Goal: Task Accomplishment & Management: Use online tool/utility

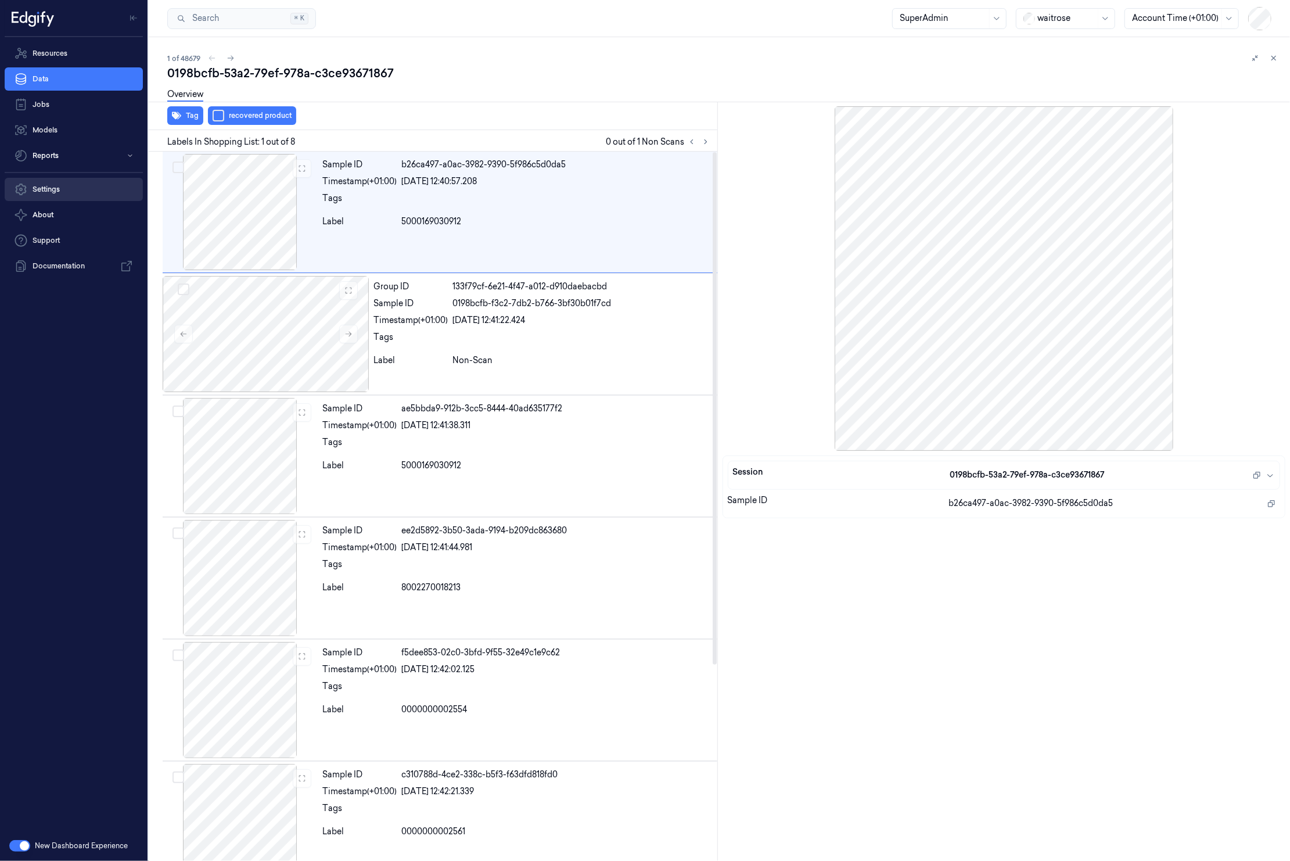
click at [67, 190] on link "Settings" at bounding box center [74, 189] width 138 height 23
click at [70, 186] on link "Settings" at bounding box center [74, 189] width 138 height 23
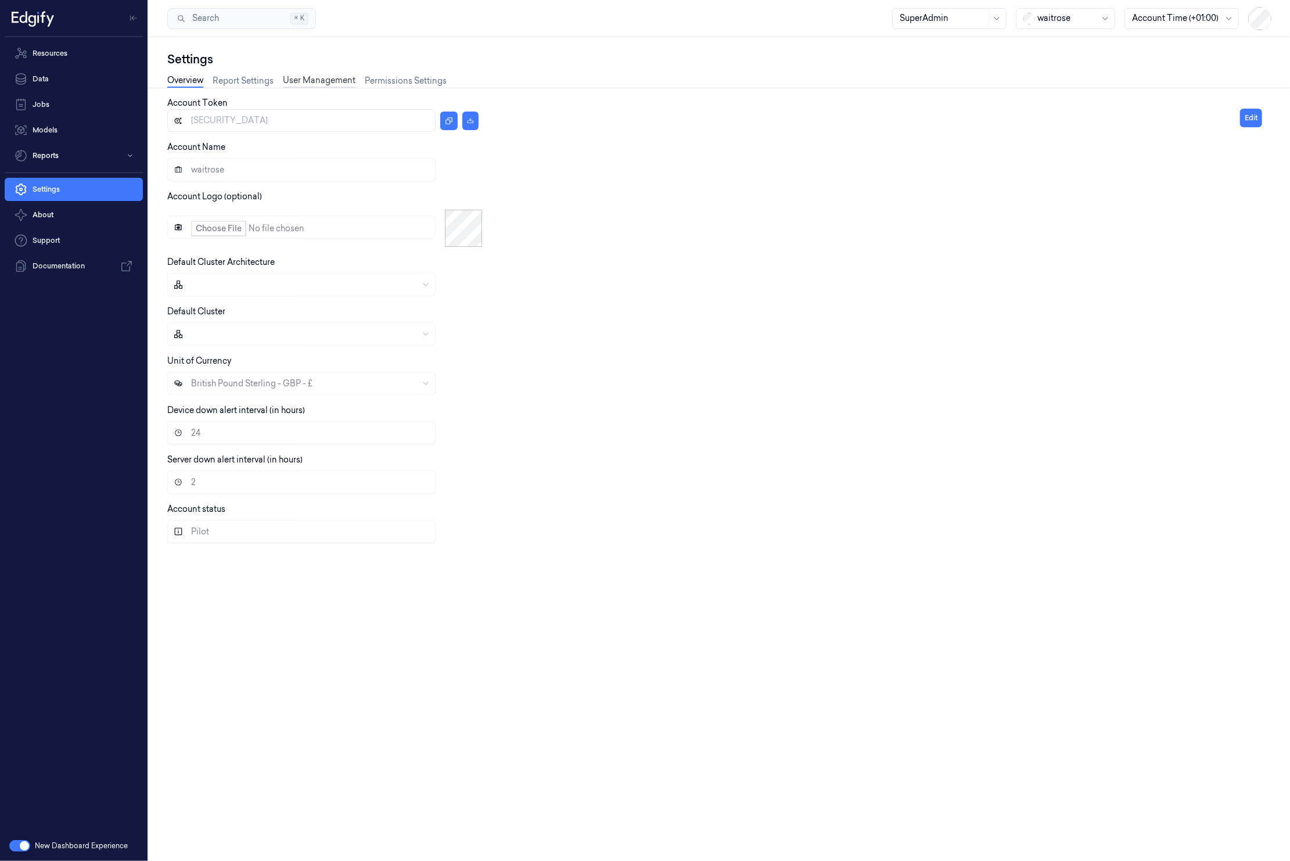
click at [327, 76] on link "User Management" at bounding box center [319, 80] width 73 height 13
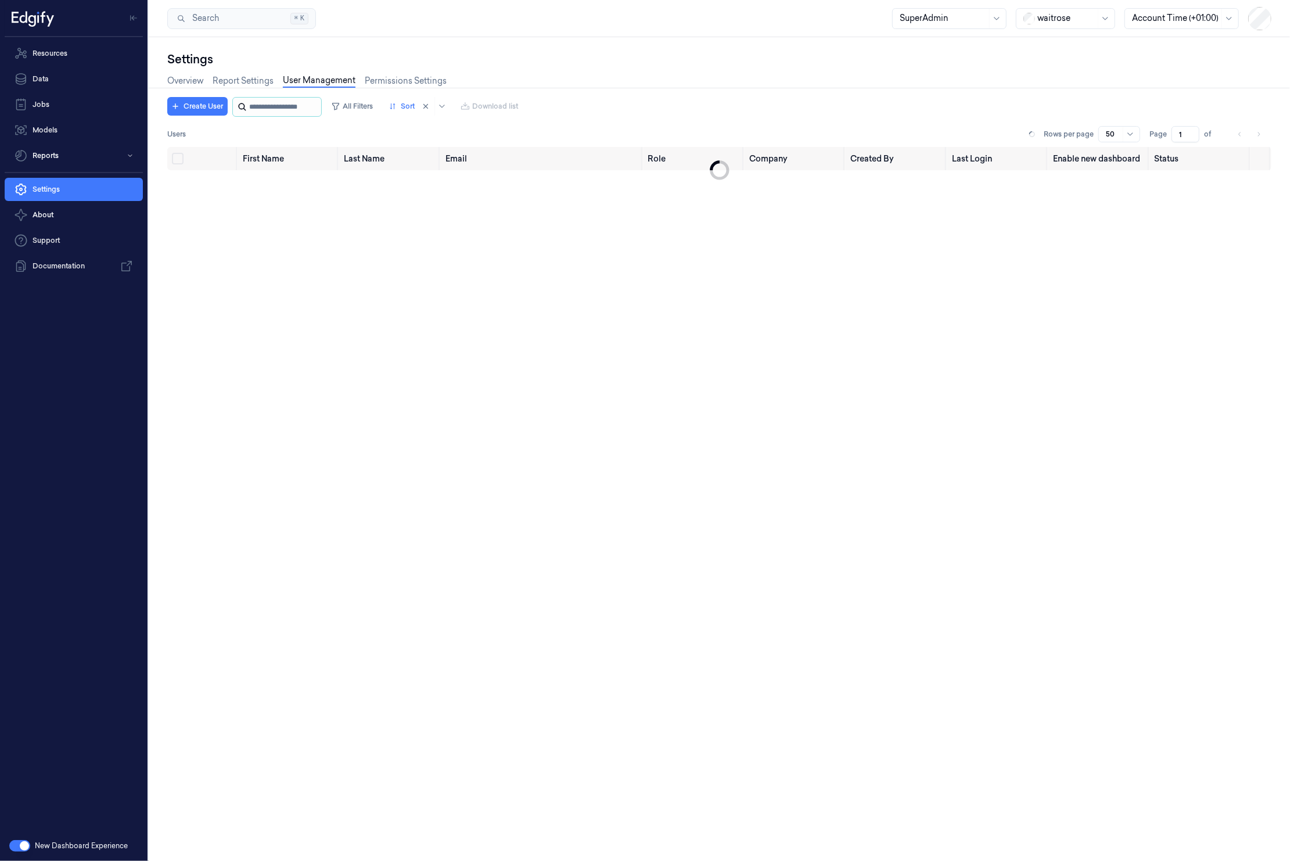
click at [296, 108] on input "string" at bounding box center [284, 107] width 70 height 19
type input "****"
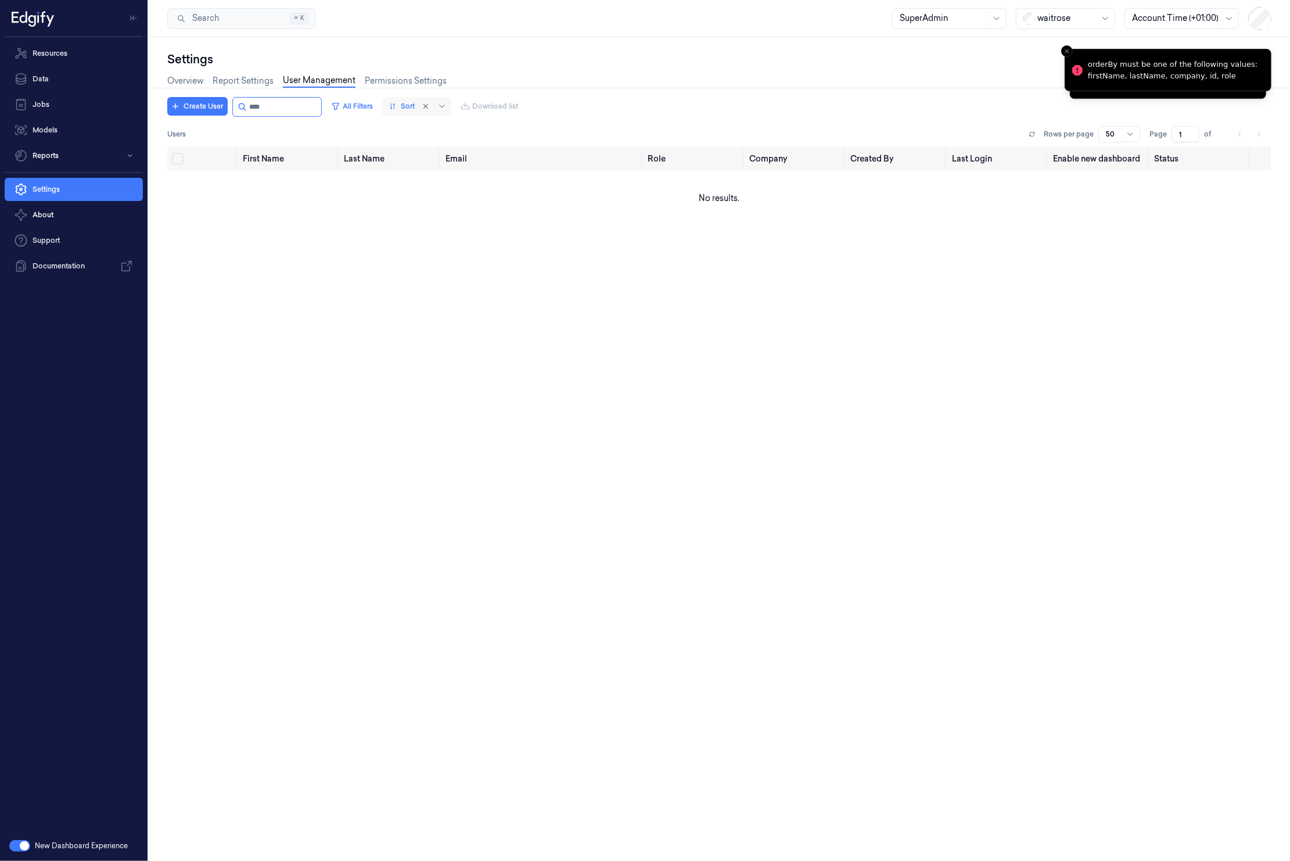
click at [415, 102] on div at bounding box center [402, 106] width 26 height 10
click at [280, 110] on input "string" at bounding box center [284, 107] width 70 height 19
type input "*"
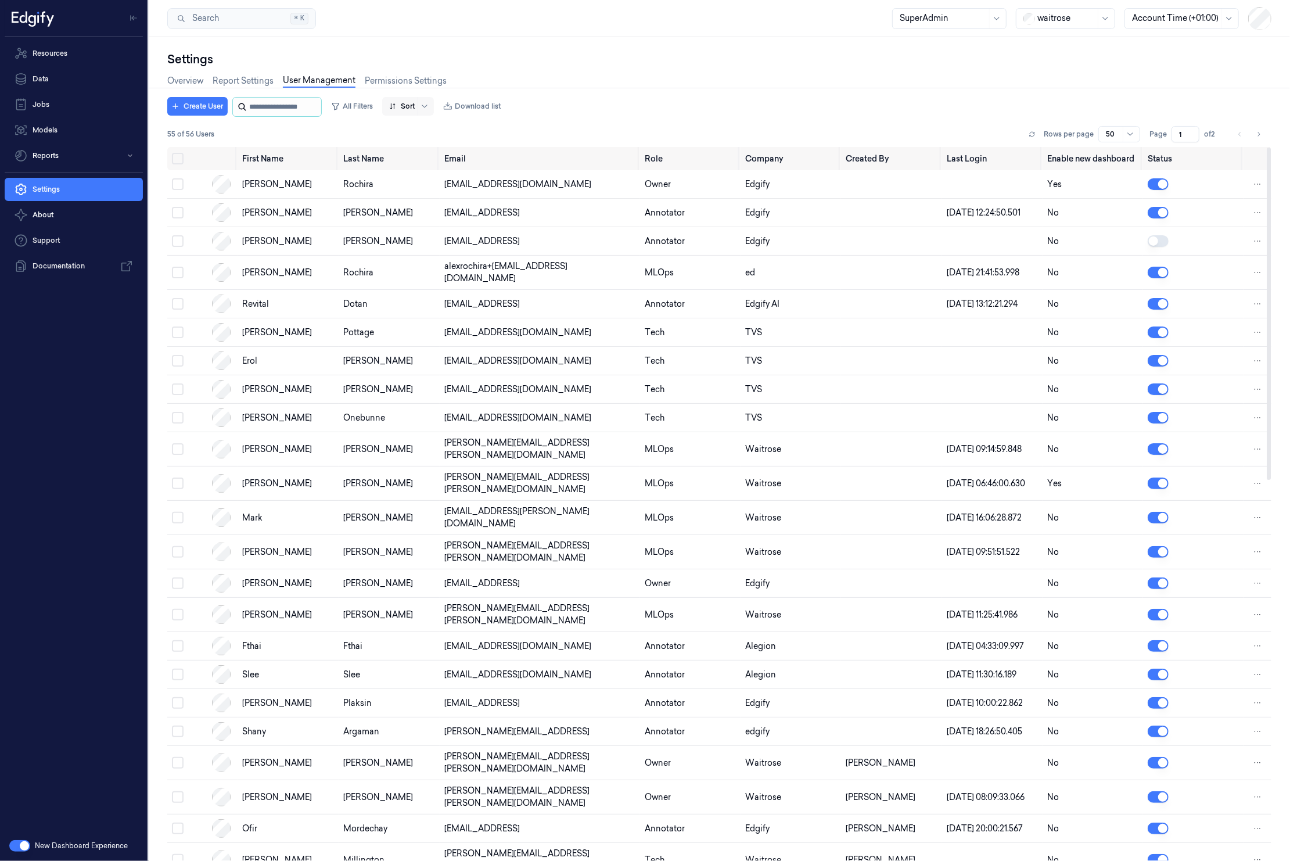
click at [268, 106] on input "string" at bounding box center [284, 107] width 70 height 19
type input "***"
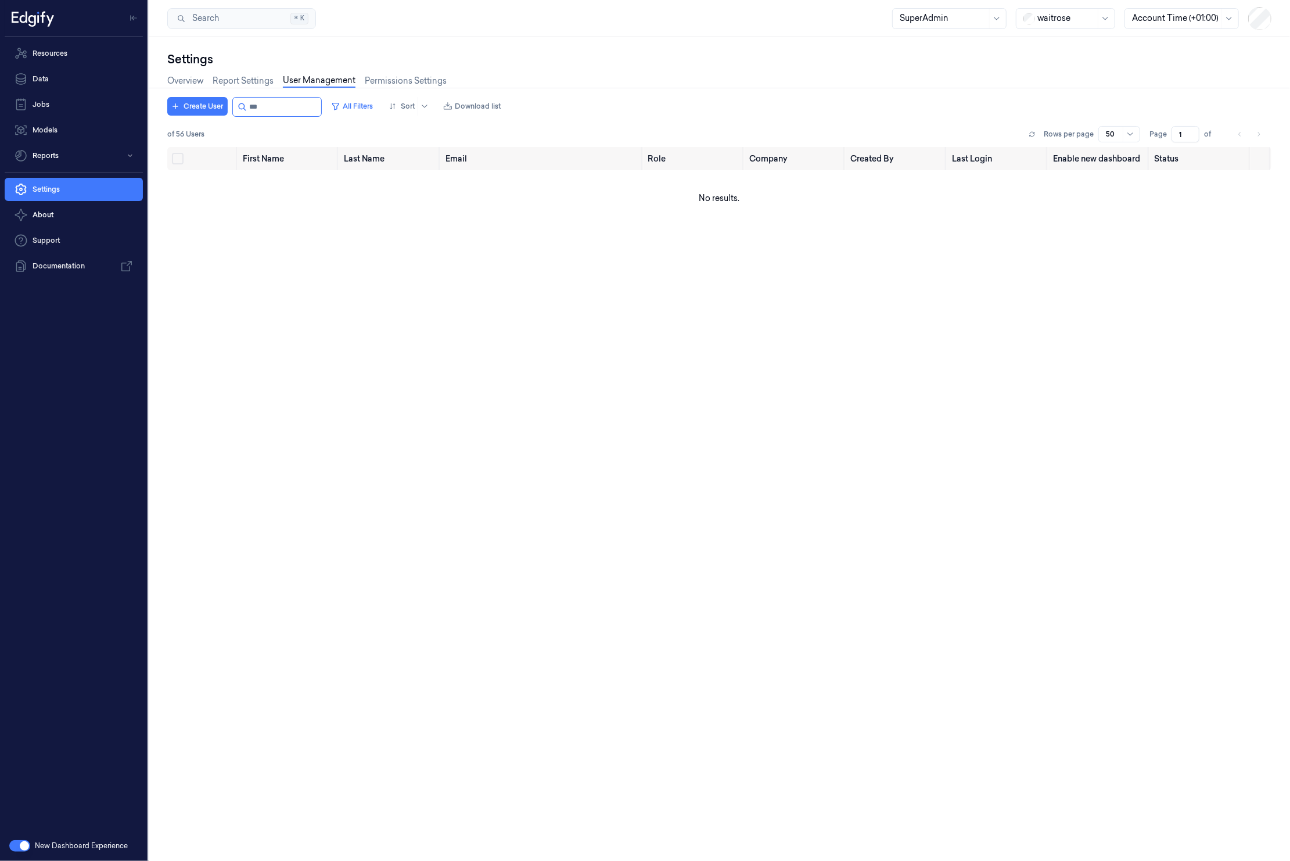
click at [295, 88] on div at bounding box center [719, 88] width 1151 height 1
click at [278, 106] on input "string" at bounding box center [284, 107] width 70 height 19
type input "*"
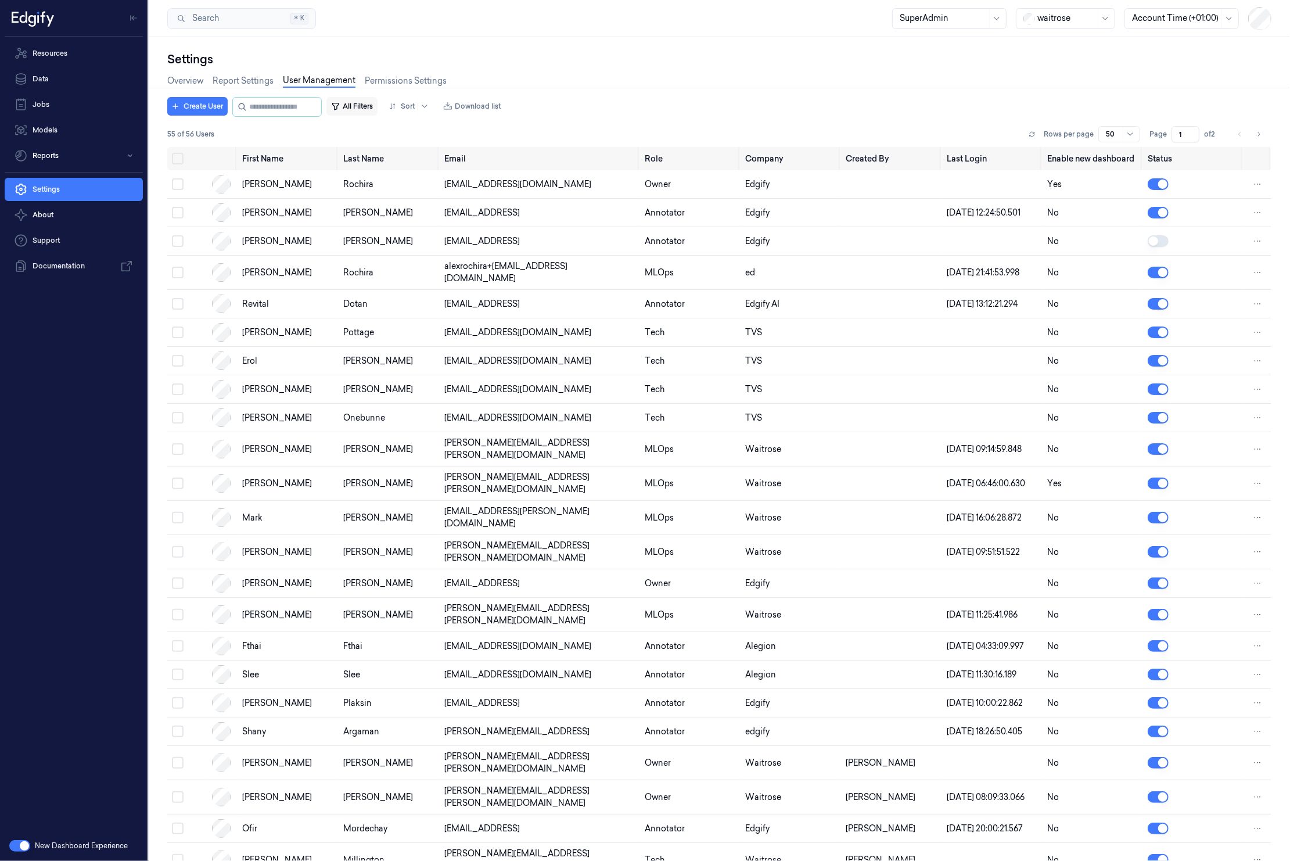
click at [376, 106] on button "All Filters" at bounding box center [351, 106] width 51 height 19
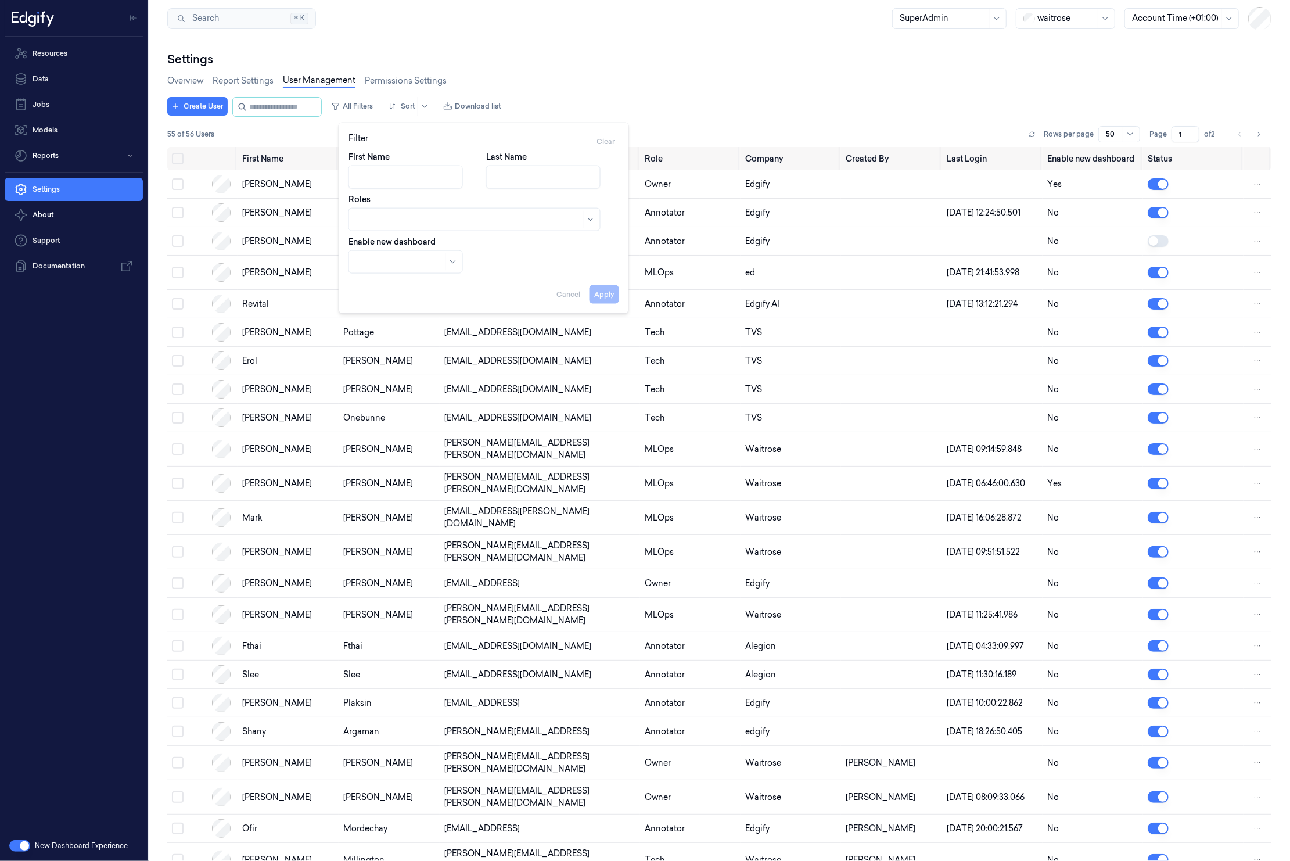
click at [413, 226] on div at bounding box center [468, 219] width 225 height 16
click at [408, 249] on div "Viewer" at bounding box center [474, 246] width 236 height 12
click at [393, 267] on div "Tech" at bounding box center [474, 265] width 236 height 12
click at [389, 271] on div "Owner" at bounding box center [474, 265] width 236 height 12
click at [393, 271] on div "MLOps" at bounding box center [474, 265] width 246 height 19
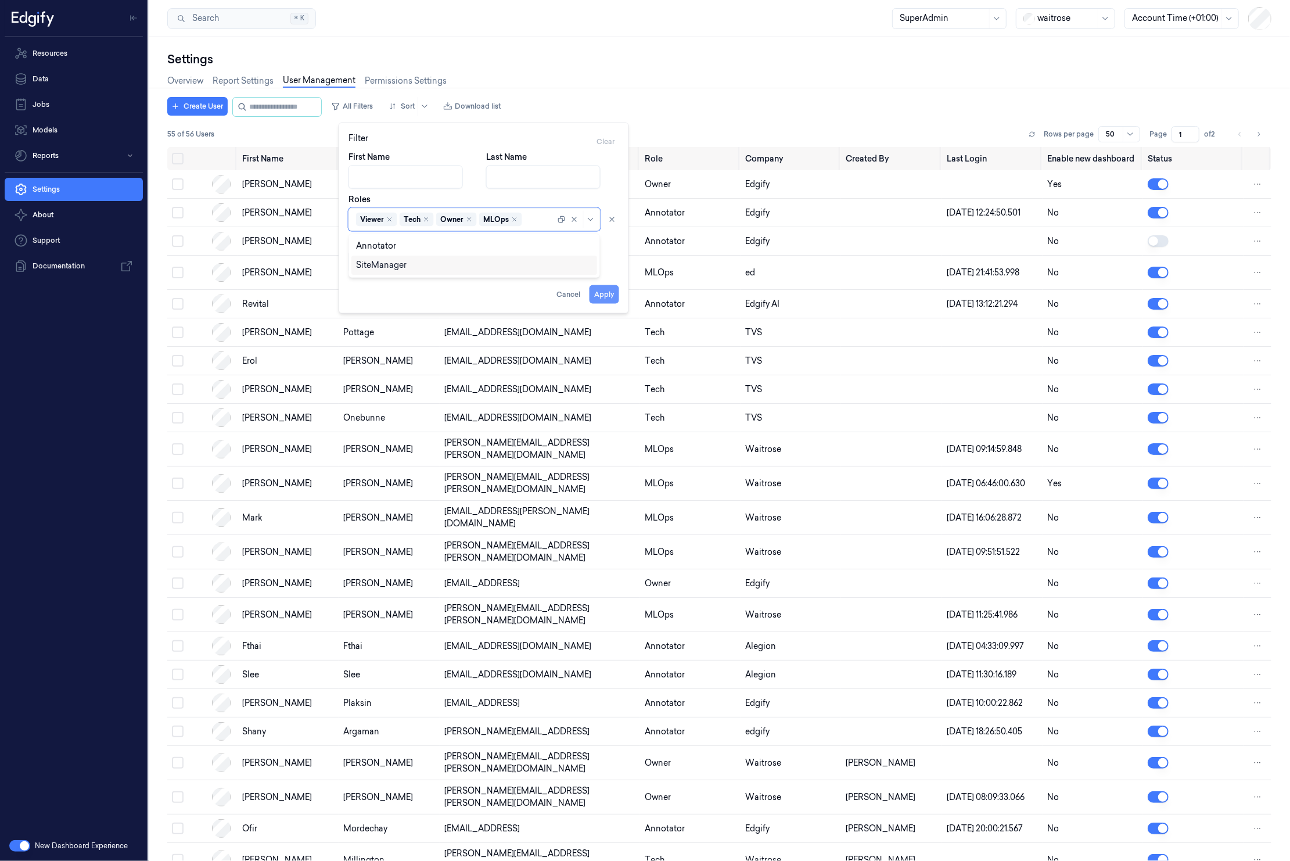
click at [605, 292] on button "Apply" at bounding box center [605, 294] width 30 height 19
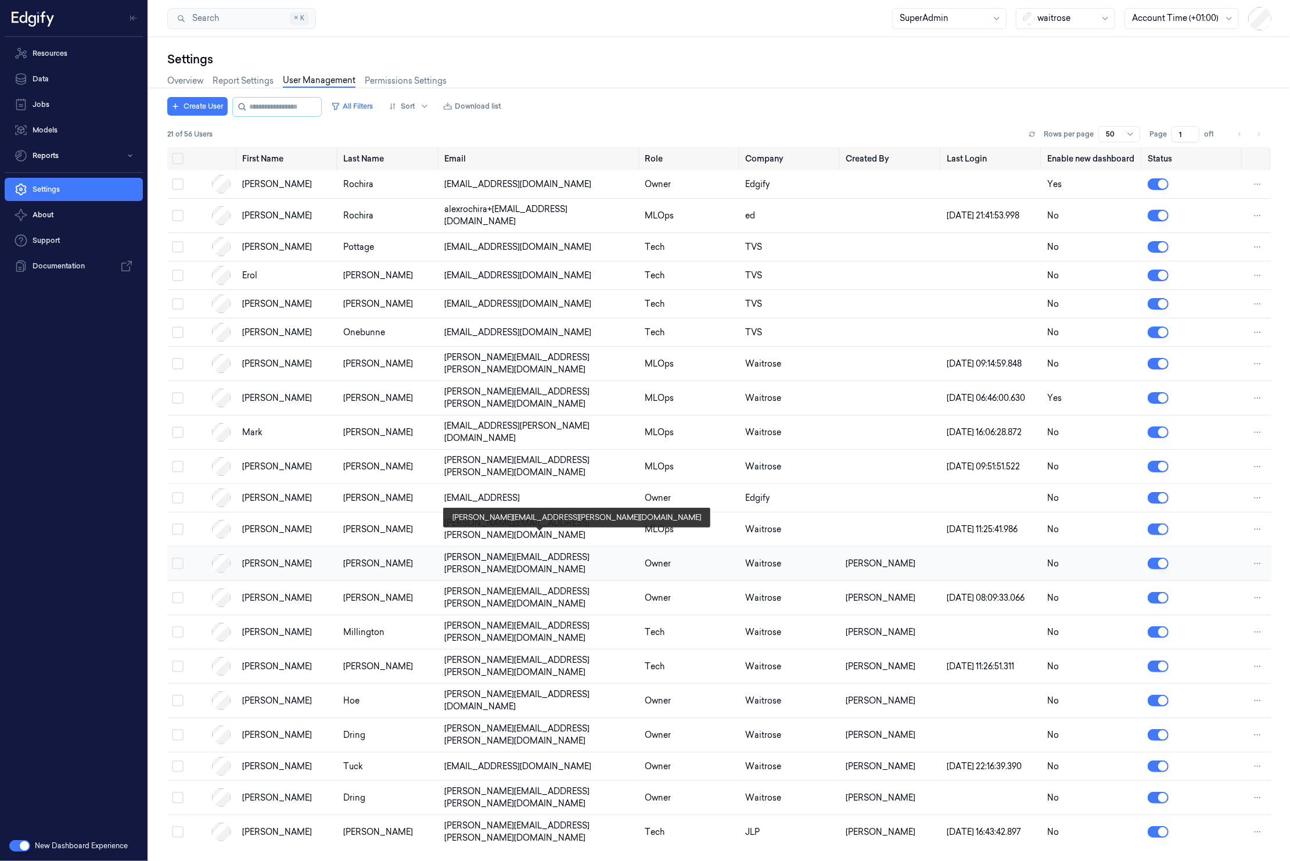
click at [524, 551] on div "[PERSON_NAME][EMAIL_ADDRESS][PERSON_NAME][DOMAIN_NAME]" at bounding box center [540, 563] width 192 height 24
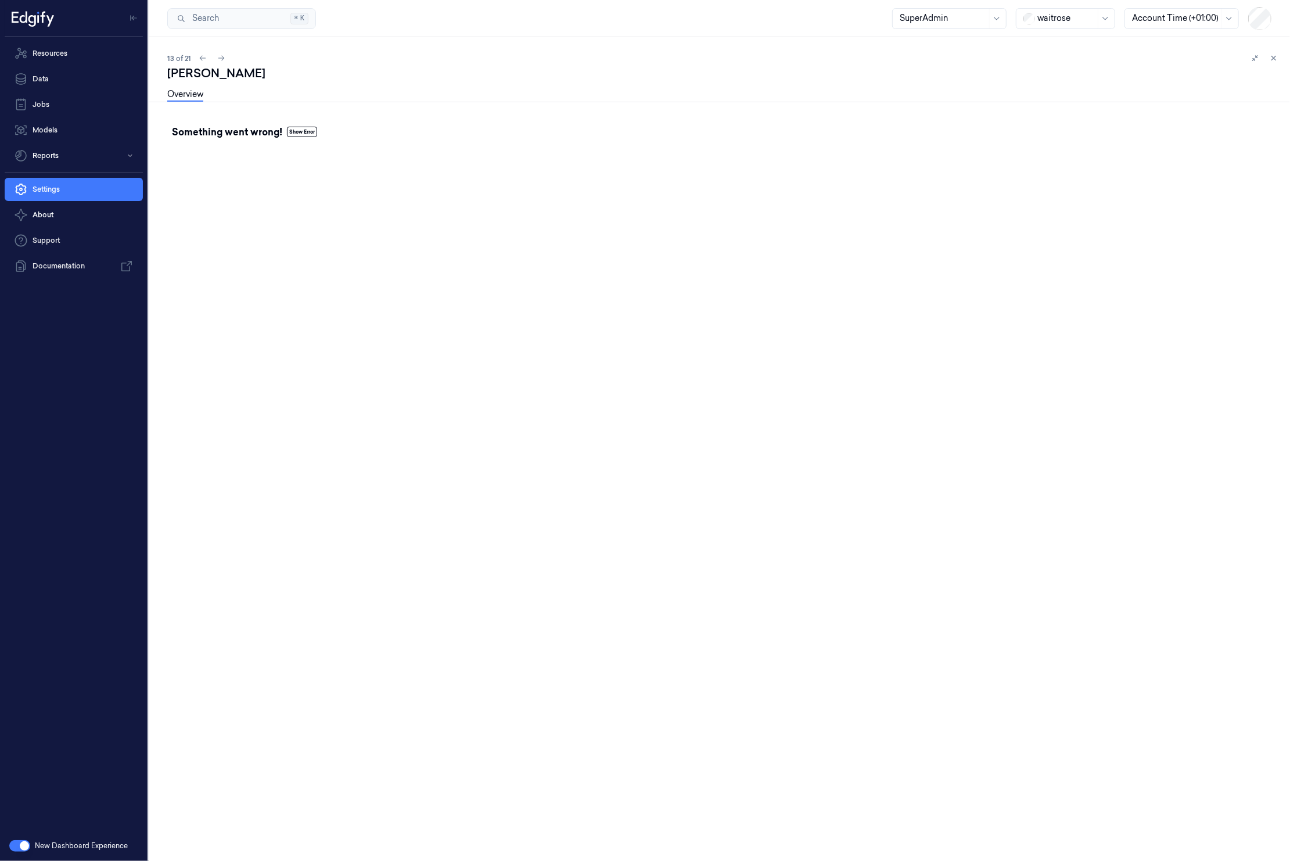
click at [188, 96] on link "Overview" at bounding box center [185, 94] width 36 height 13
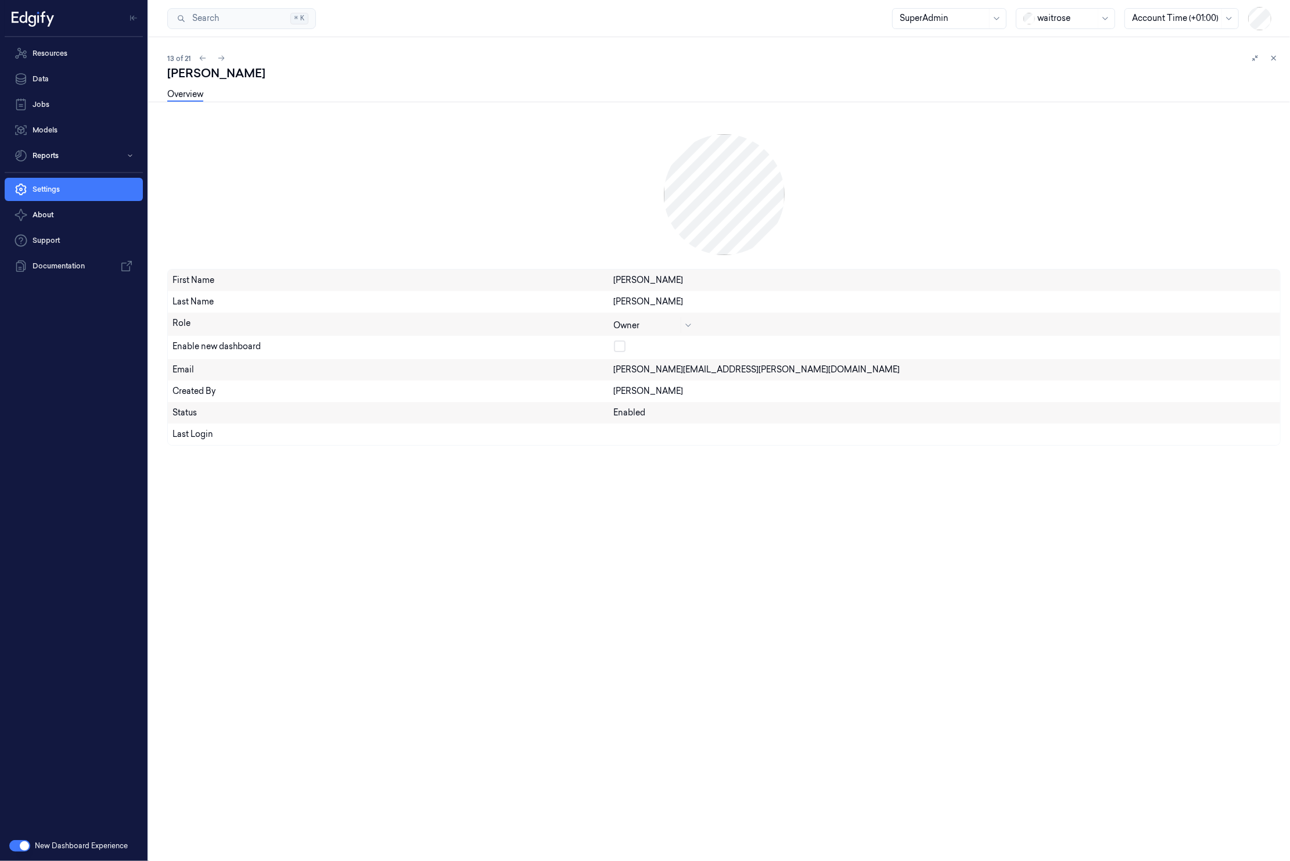
click at [182, 90] on link "Overview" at bounding box center [185, 94] width 36 height 13
click at [1277, 60] on icon at bounding box center [1274, 58] width 8 height 8
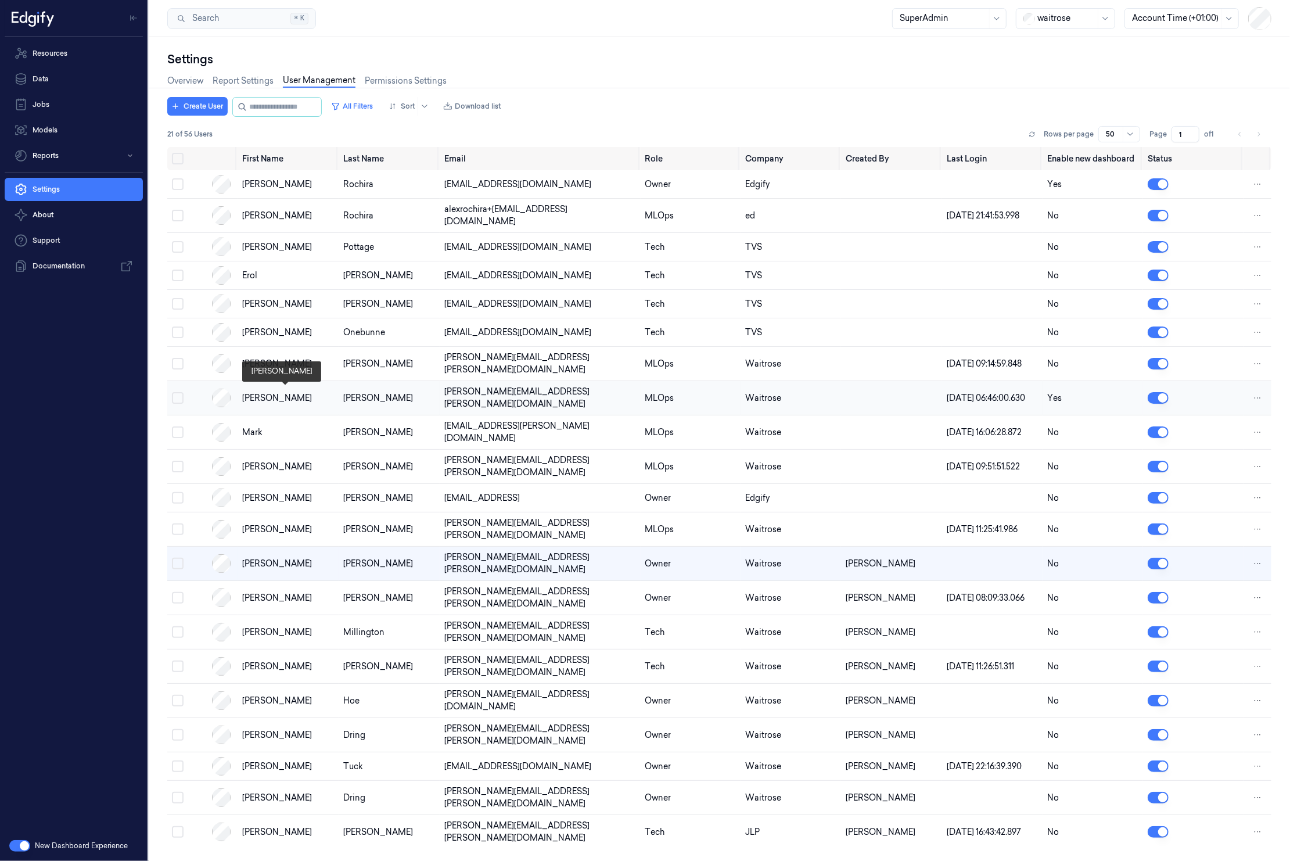
click at [287, 397] on div "[PERSON_NAME]" at bounding box center [288, 398] width 92 height 12
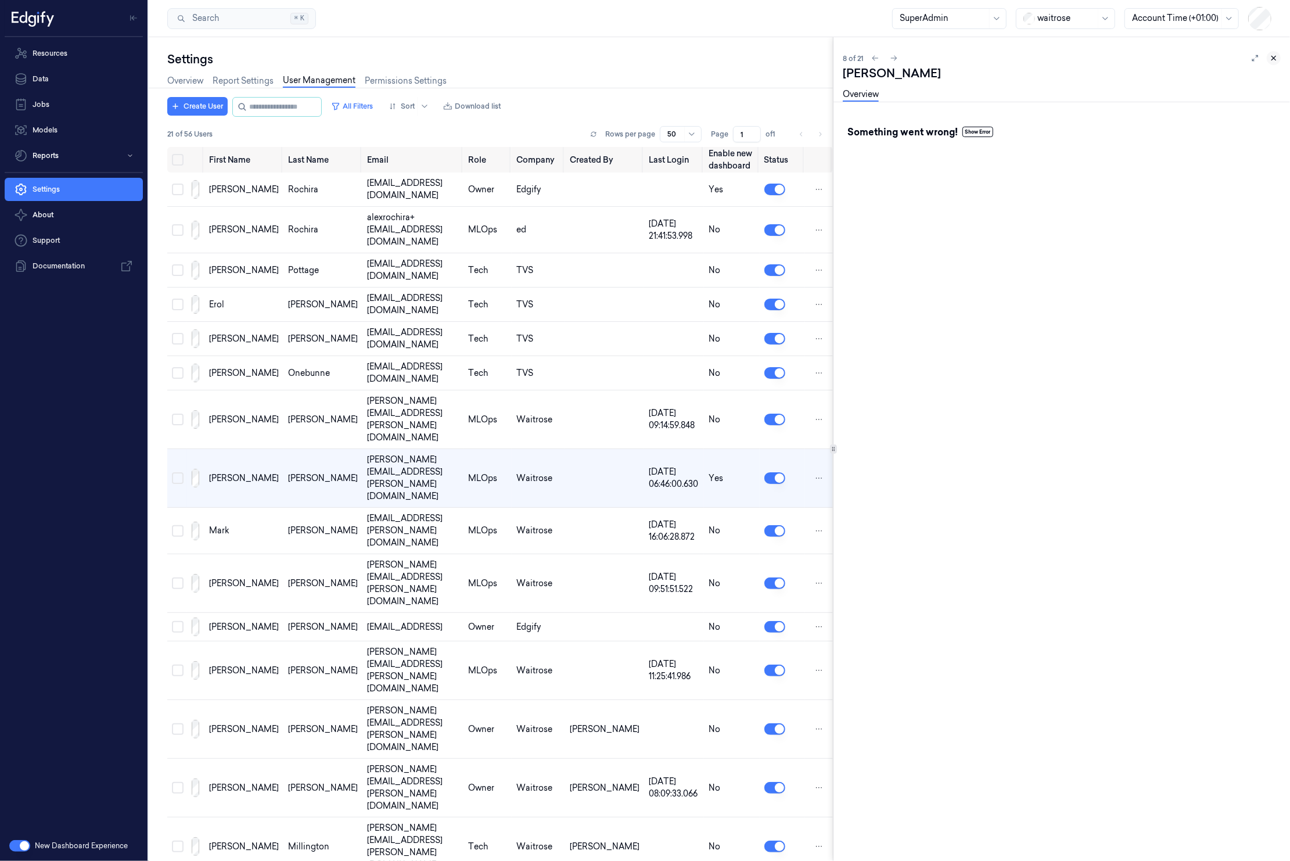
click at [1273, 58] on icon at bounding box center [1274, 58] width 8 height 8
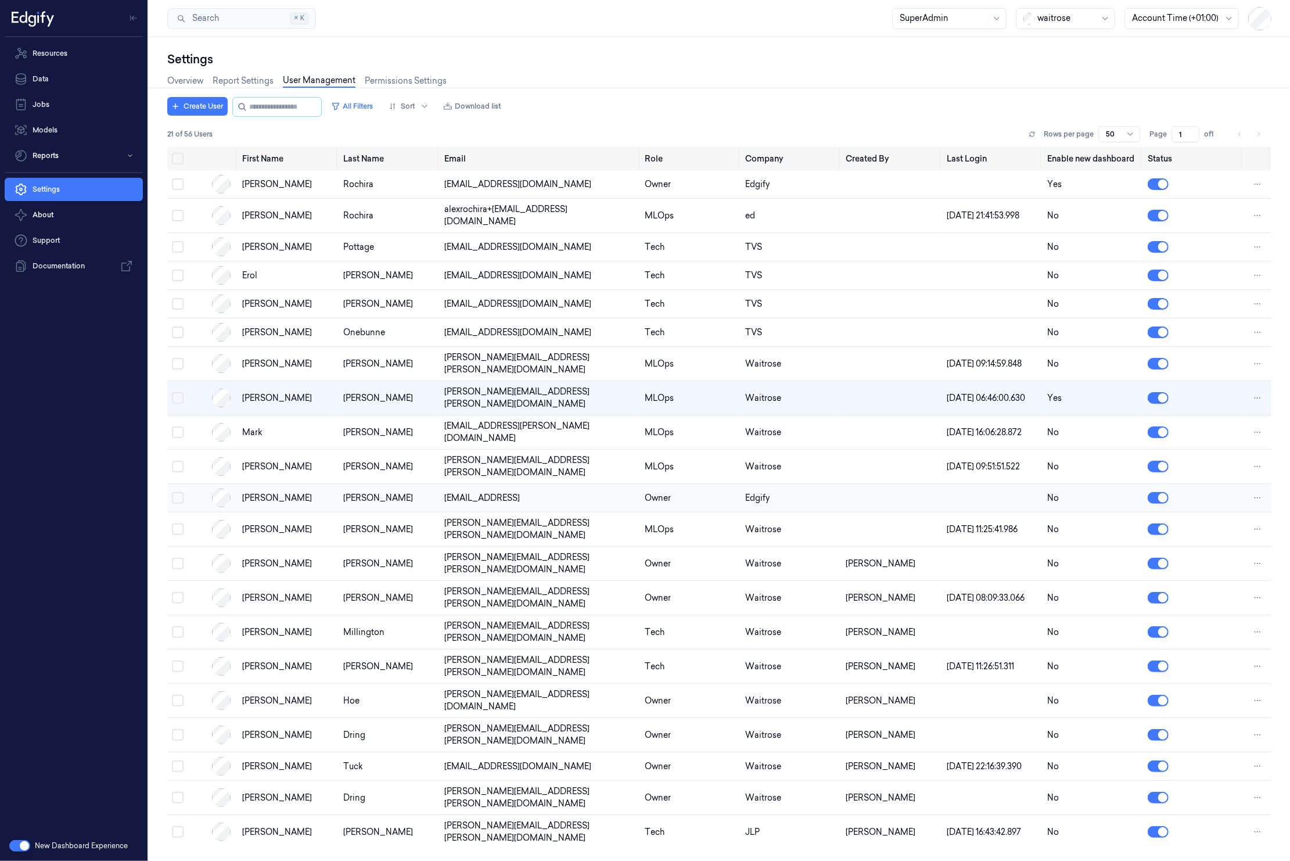
click at [324, 484] on td "[PERSON_NAME]" at bounding box center [288, 498] width 101 height 28
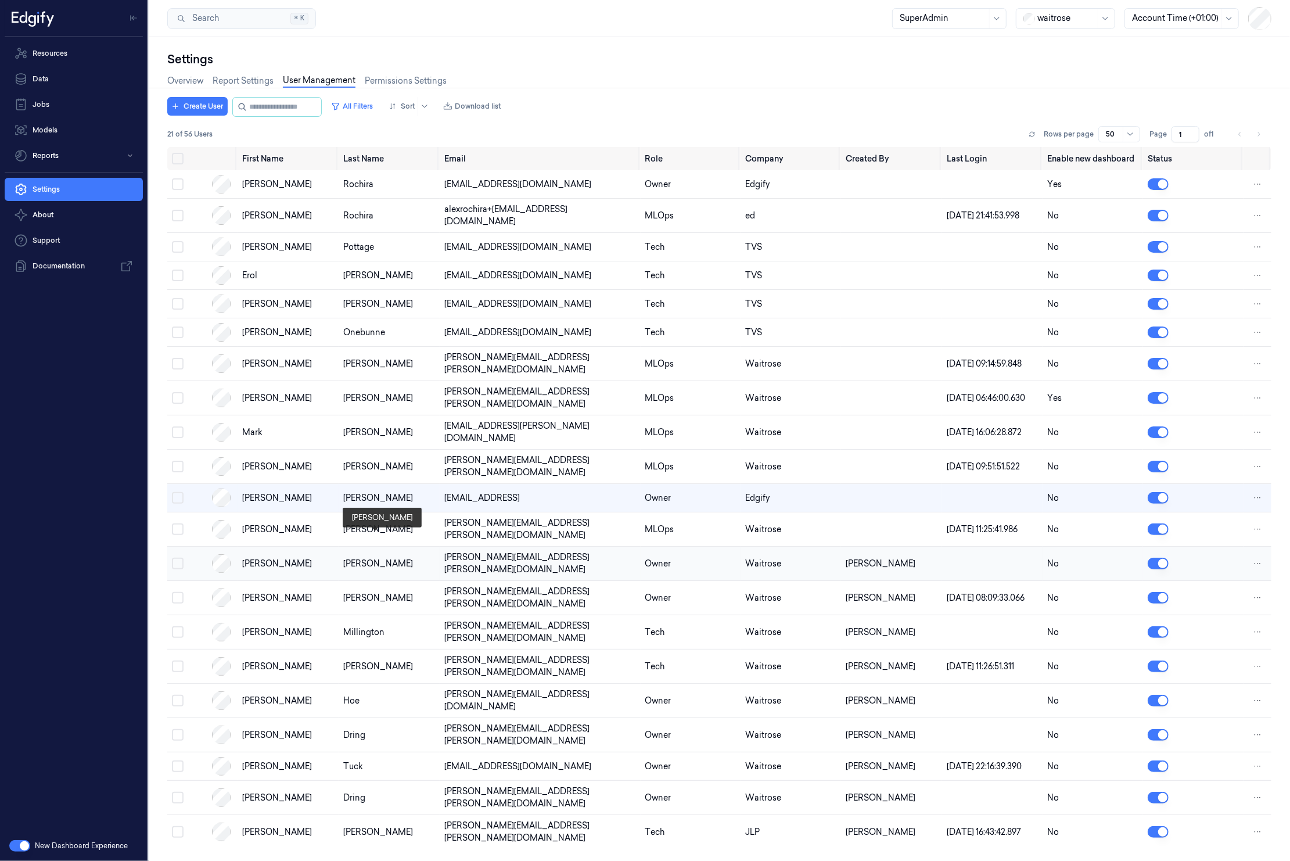
click at [398, 558] on div "[PERSON_NAME]" at bounding box center [389, 564] width 92 height 12
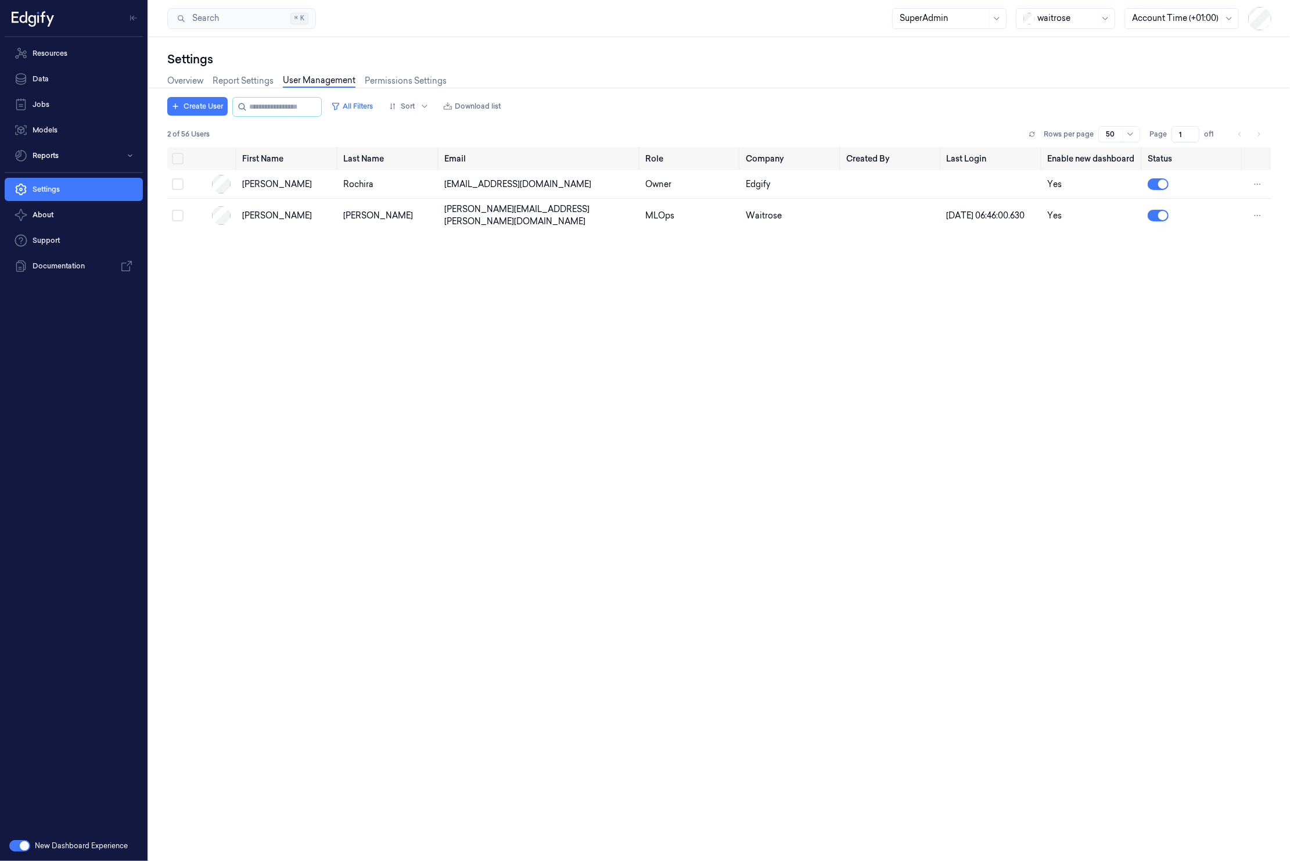
click at [17, 851] on button "button" at bounding box center [19, 846] width 21 height 12
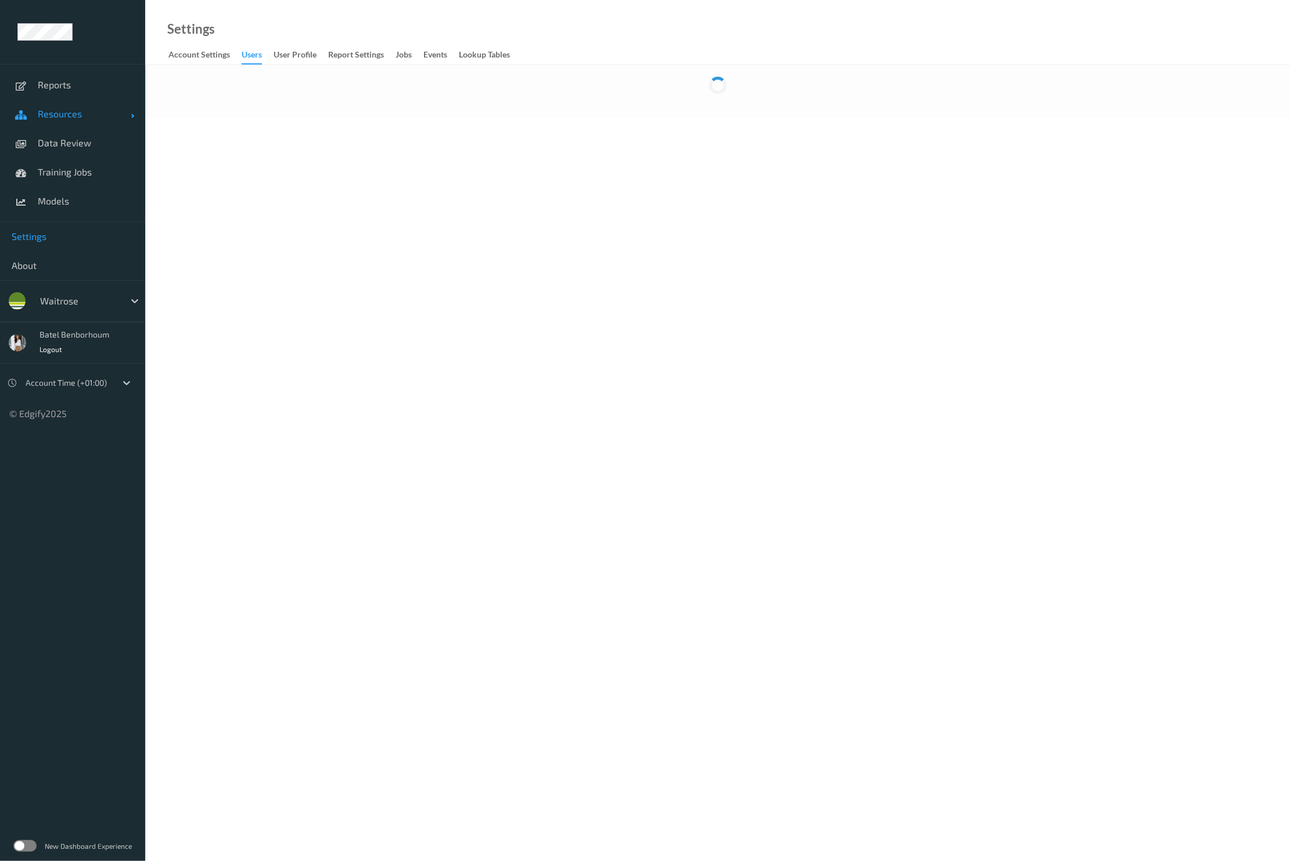
click at [68, 116] on span "Resources" at bounding box center [84, 114] width 93 height 12
click at [66, 149] on link "Devices" at bounding box center [72, 142] width 145 height 29
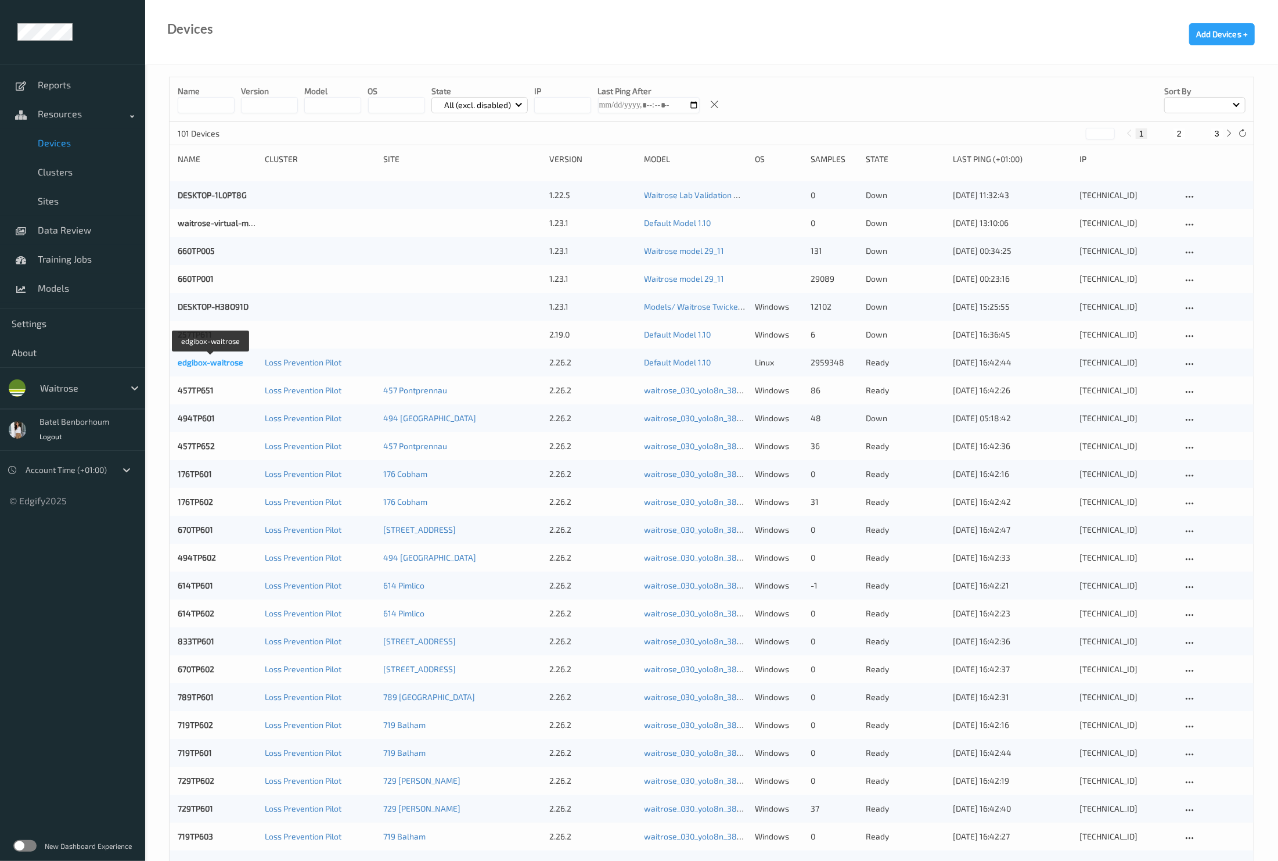
click at [196, 365] on link "edgibox-waitrose" at bounding box center [211, 362] width 66 height 10
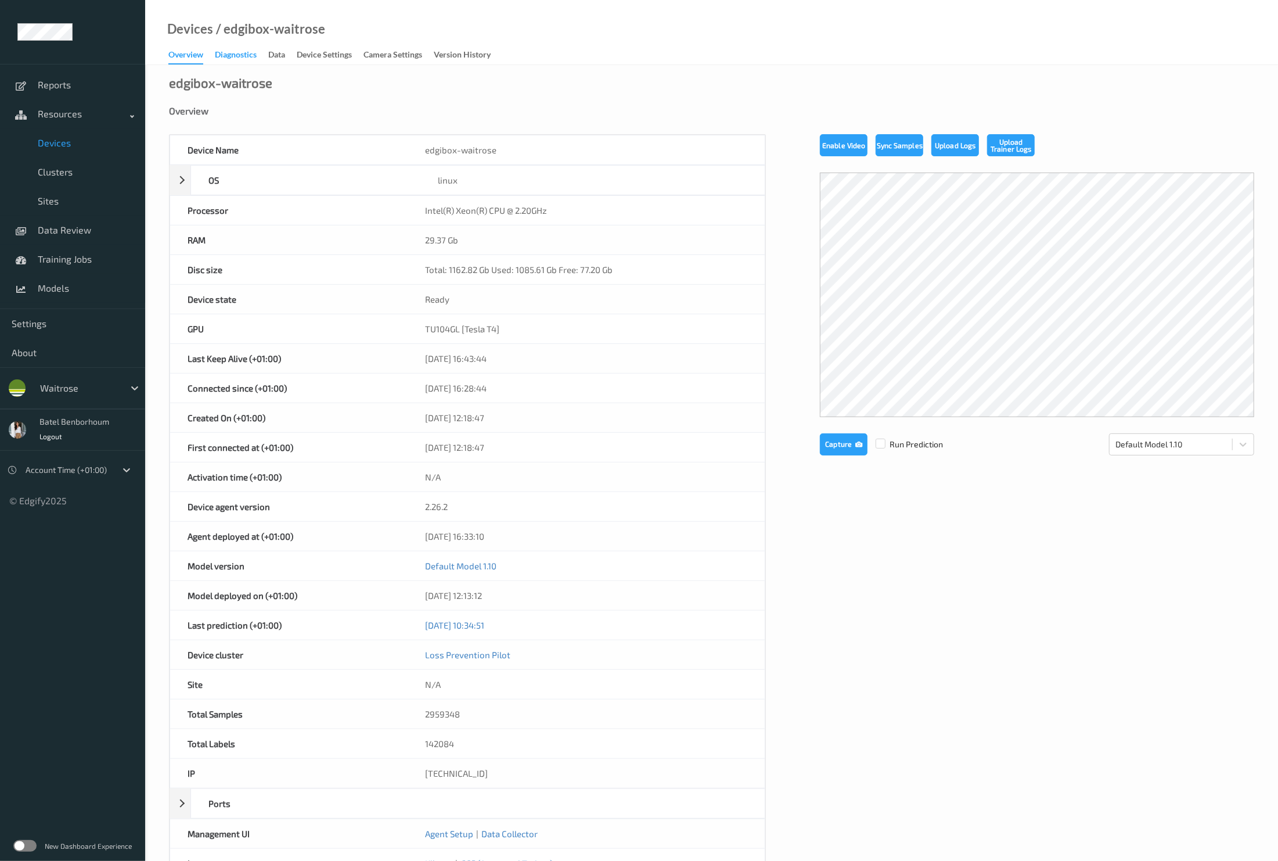
click at [250, 57] on div "Diagnostics" at bounding box center [236, 56] width 42 height 15
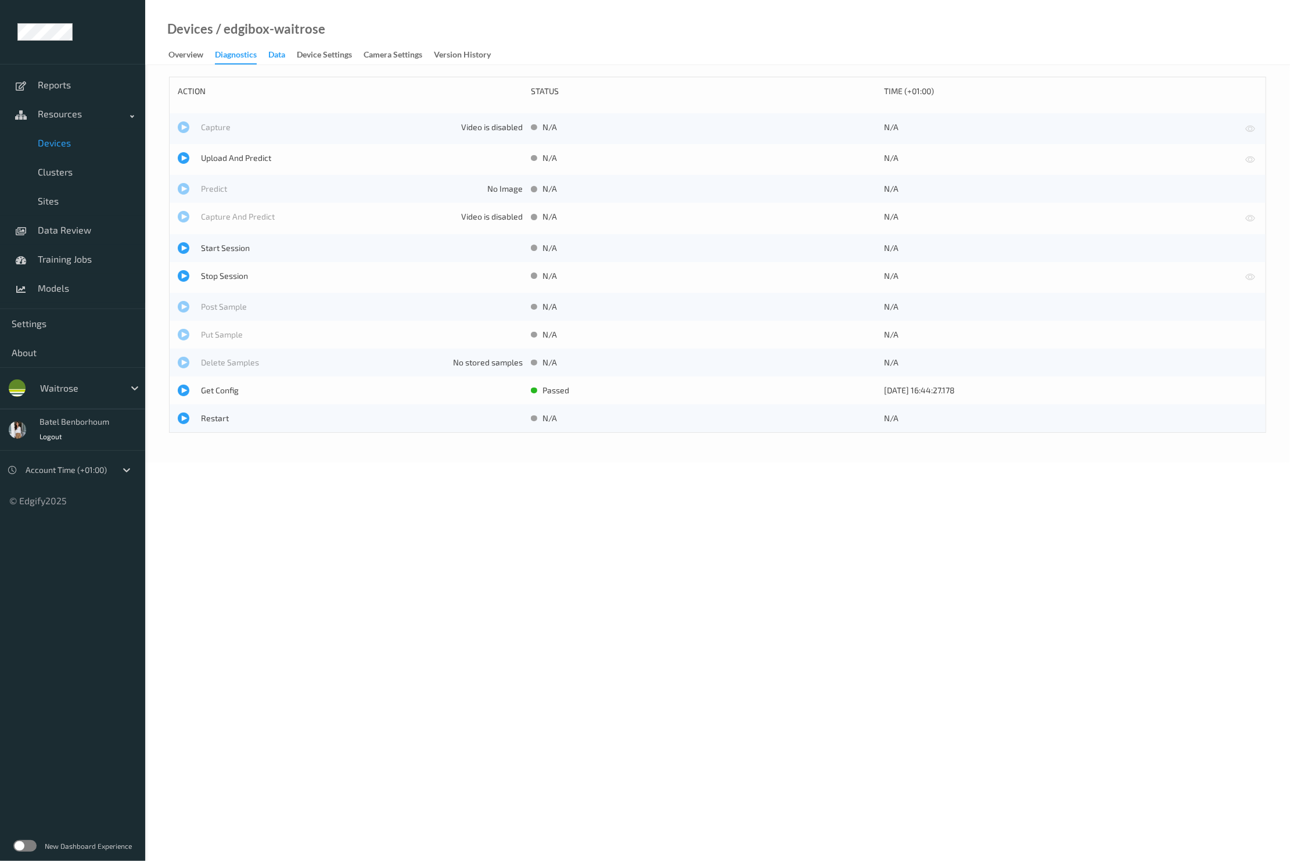
click at [285, 54] on div "Data" at bounding box center [276, 56] width 17 height 15
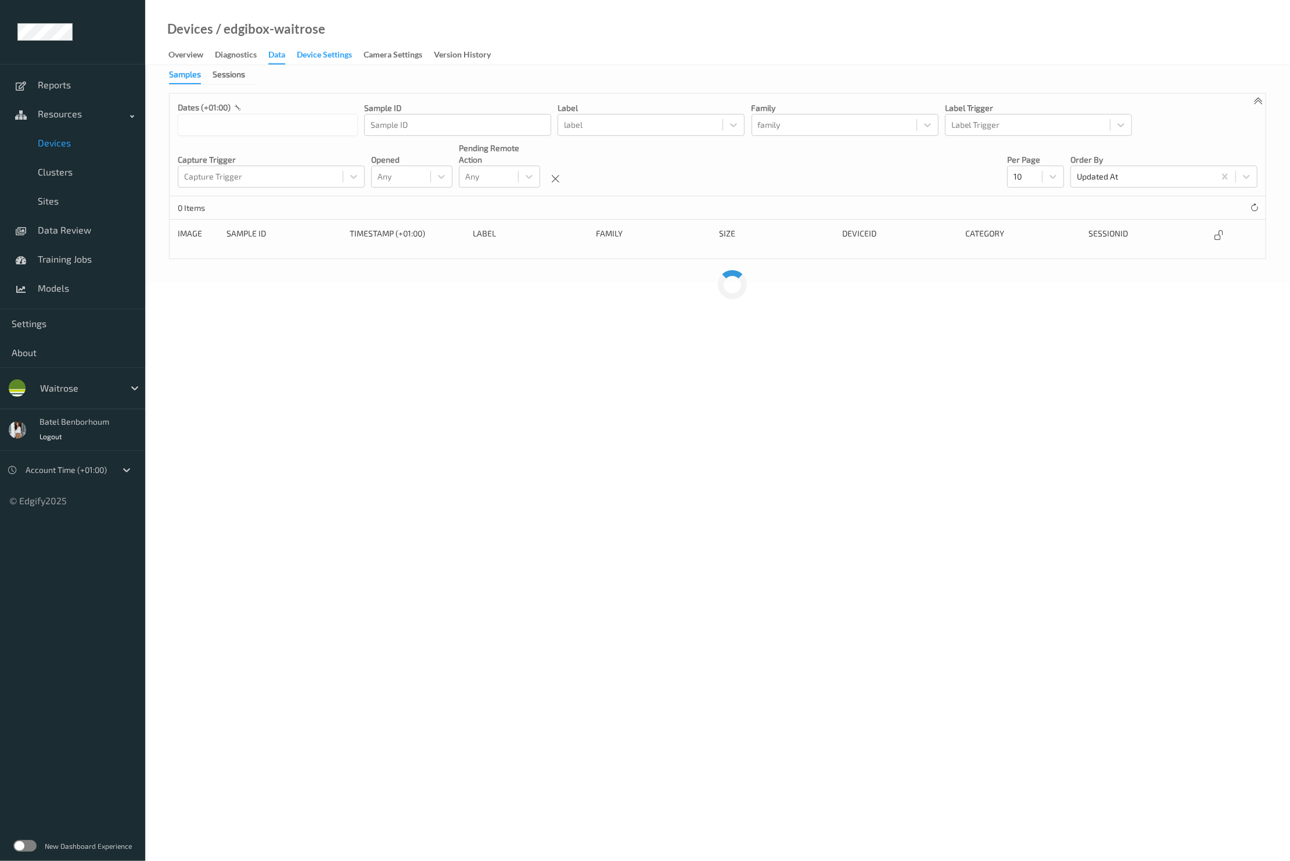
click at [313, 52] on div "Device Settings" at bounding box center [324, 56] width 55 height 15
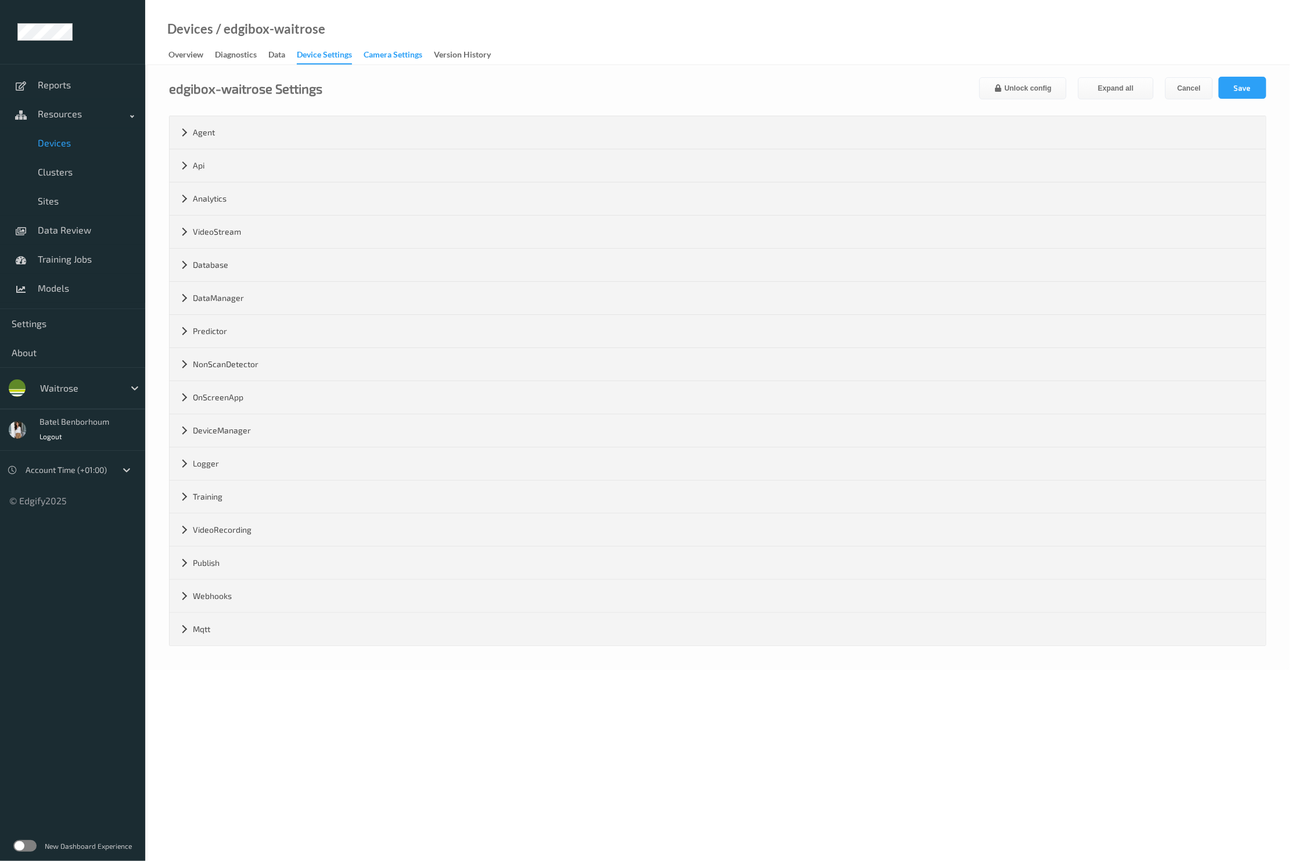
click at [384, 51] on div "Camera Settings" at bounding box center [393, 56] width 59 height 15
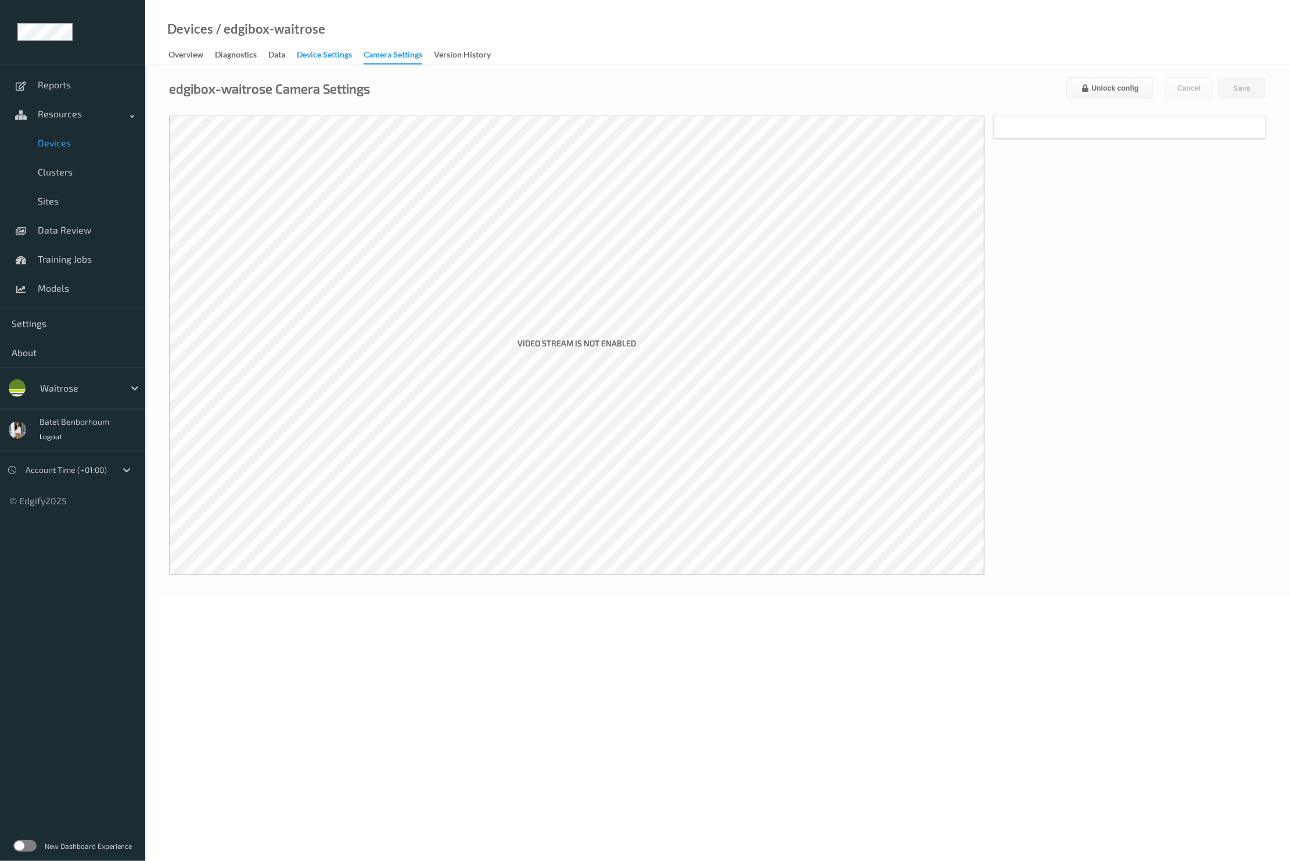
click at [346, 60] on div "Device Settings" at bounding box center [324, 56] width 55 height 15
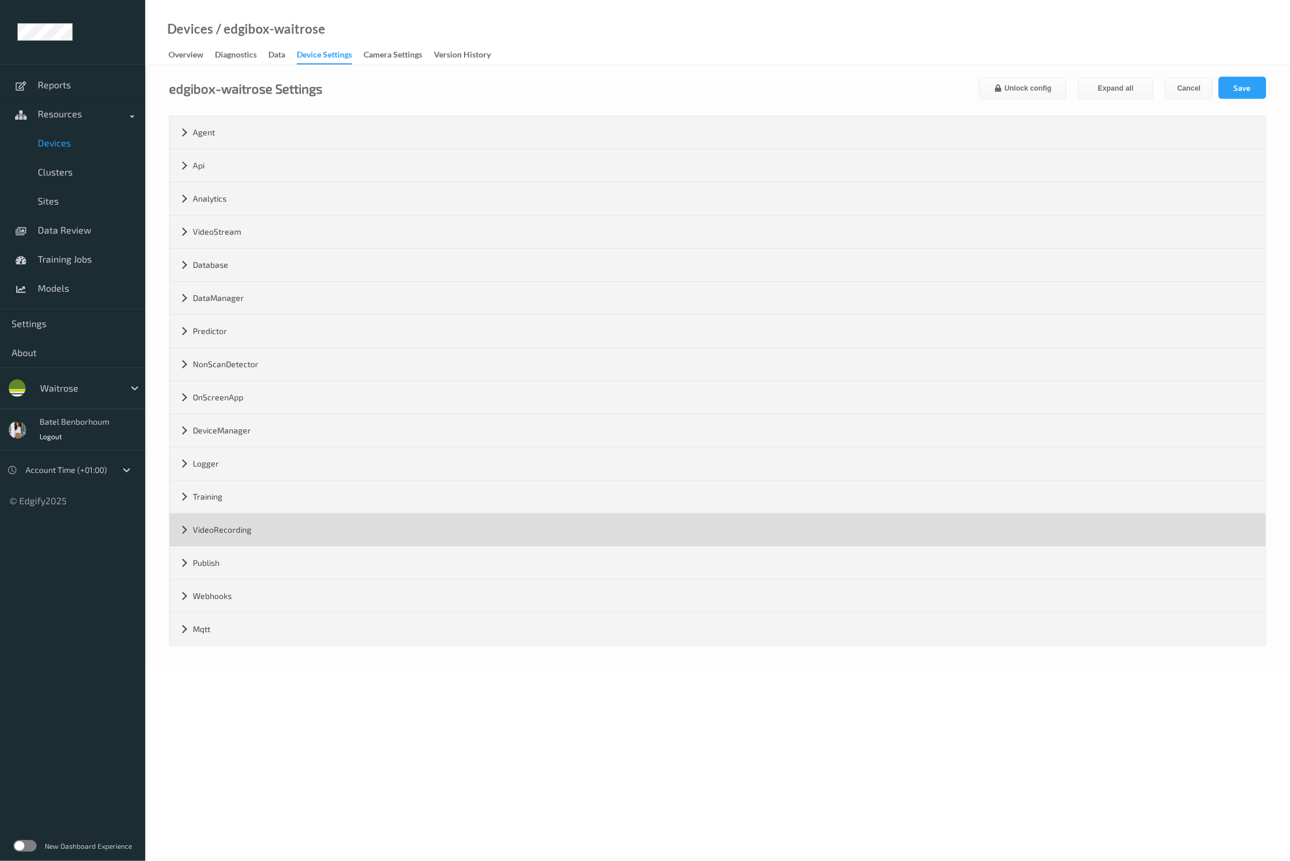
click at [265, 533] on div "VideoRecording" at bounding box center [718, 529] width 1096 height 33
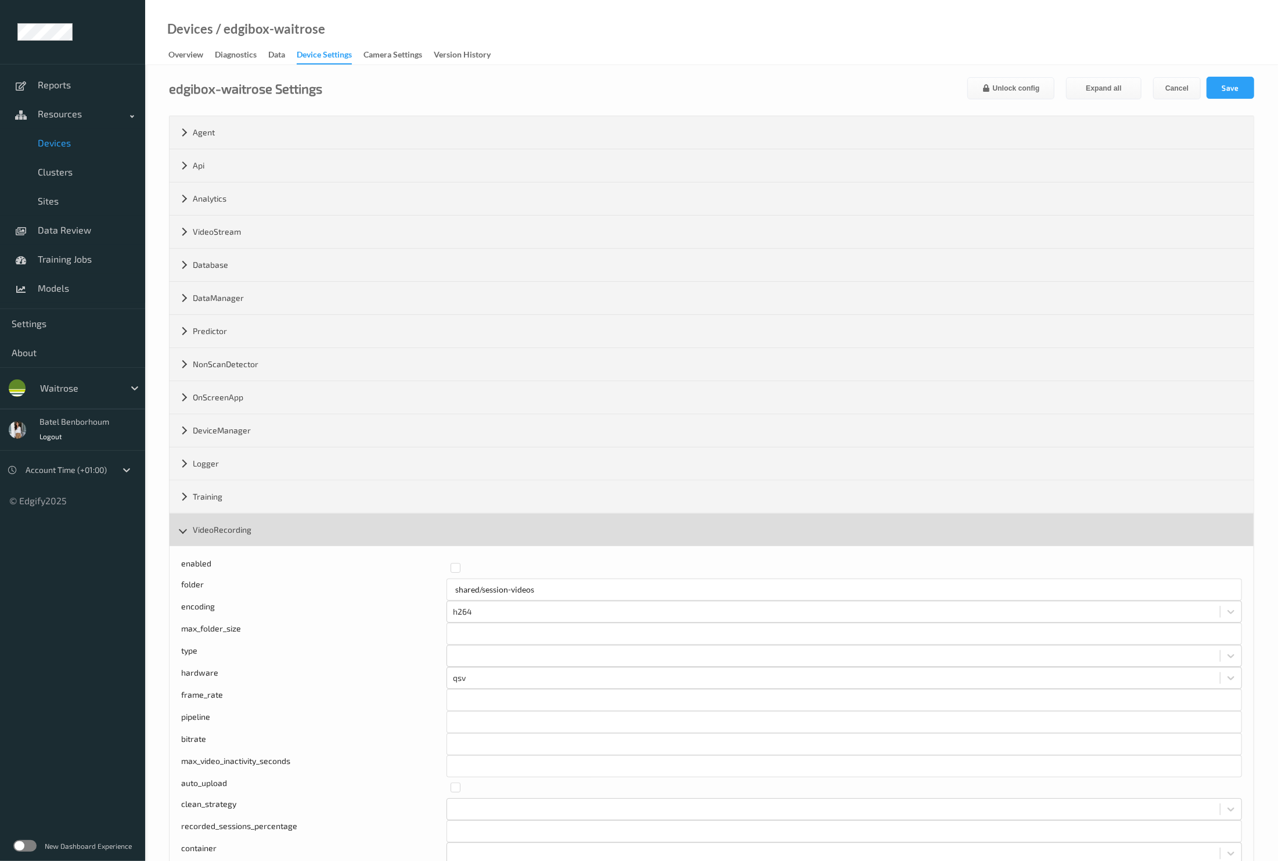
click at [265, 533] on div "VideoRecording" at bounding box center [712, 529] width 1084 height 33
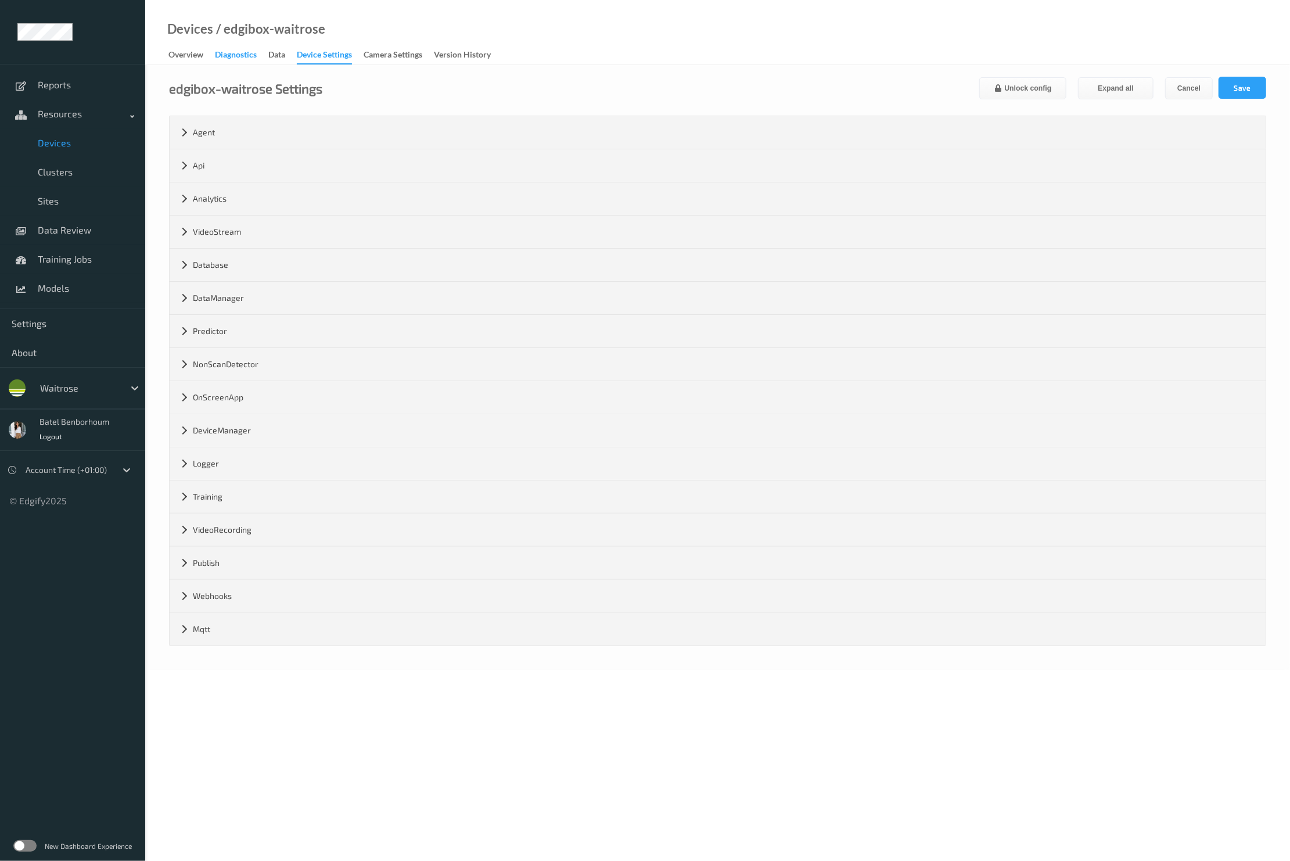
click at [241, 55] on div "Diagnostics" at bounding box center [236, 56] width 42 height 15
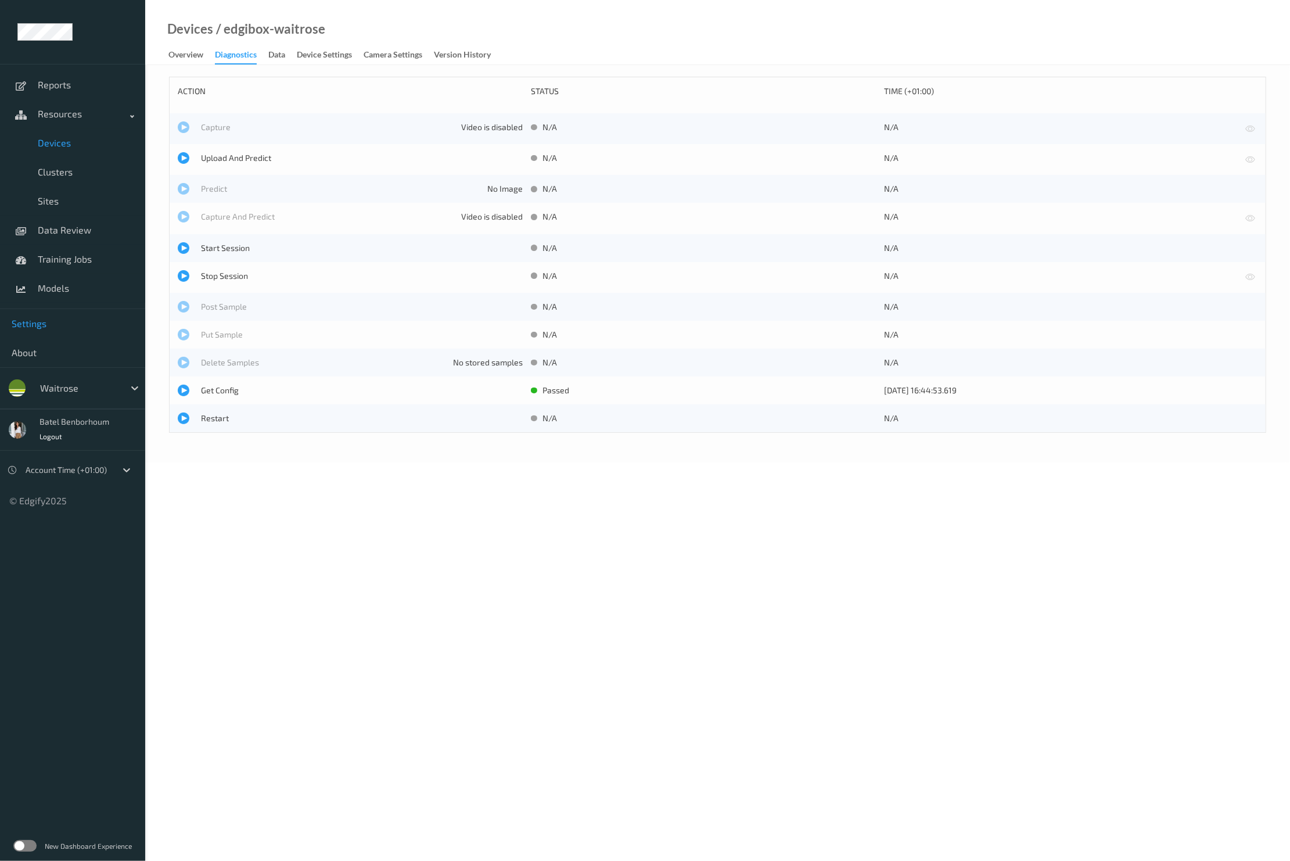
click at [59, 324] on span "Settings" at bounding box center [73, 324] width 122 height 12
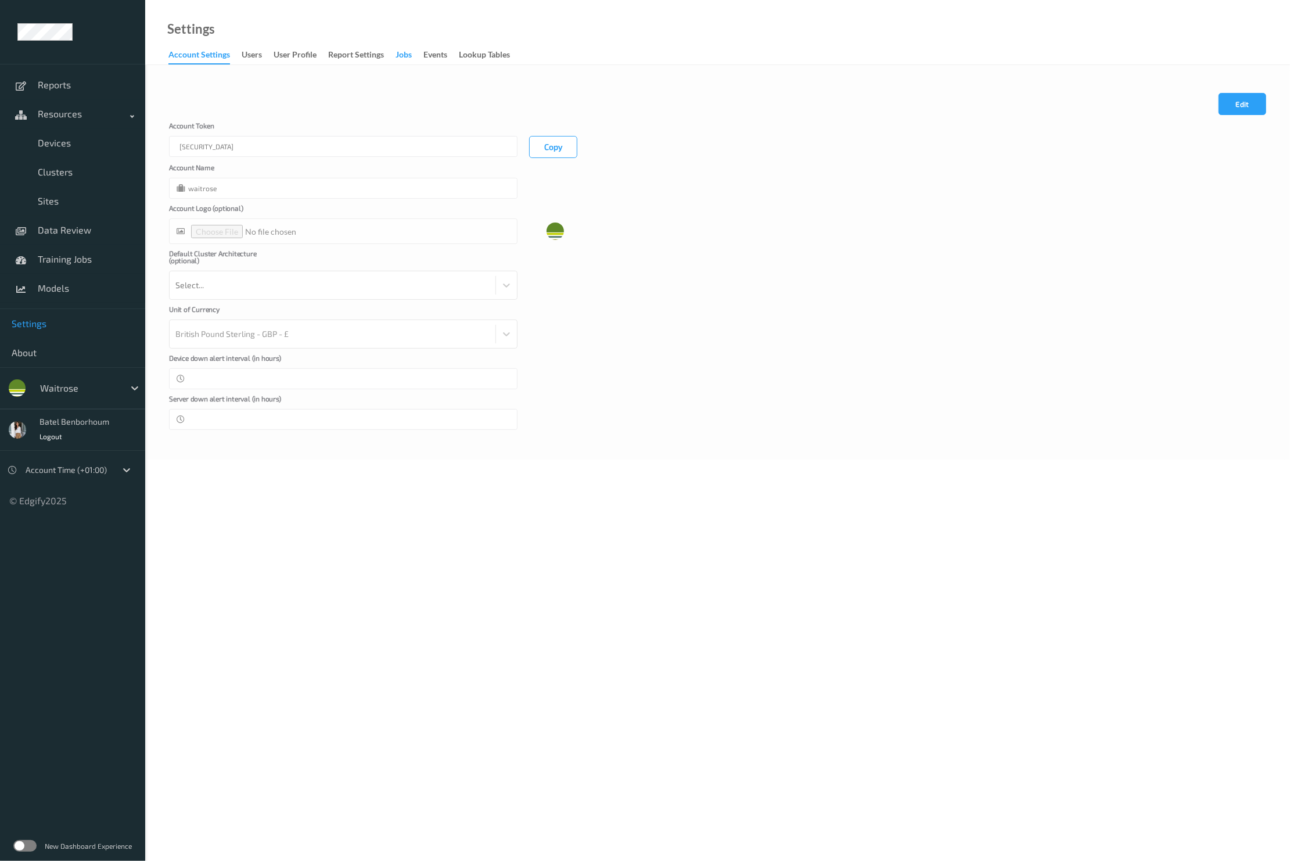
click at [406, 59] on div "Jobs" at bounding box center [404, 56] width 16 height 15
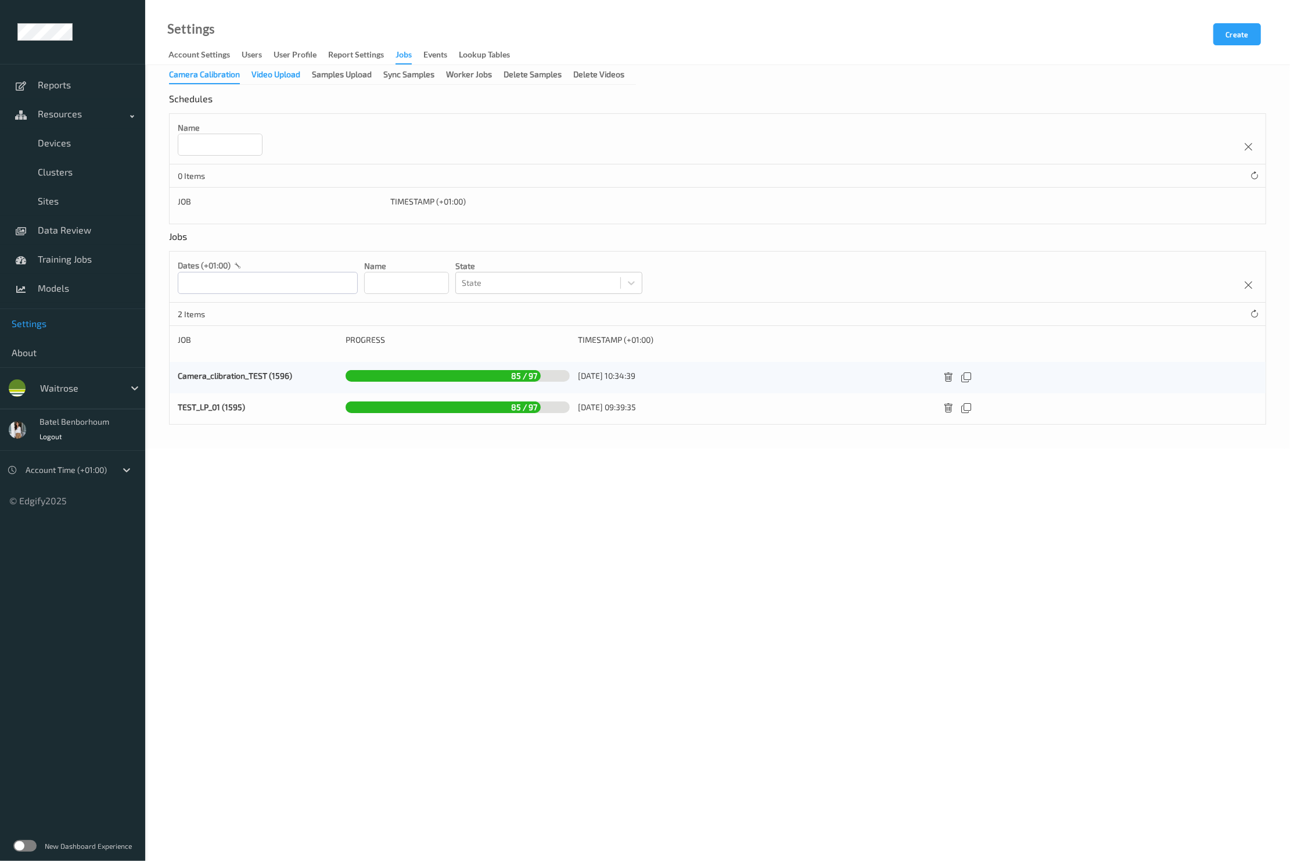
click at [281, 77] on div "Video Upload" at bounding box center [275, 76] width 49 height 15
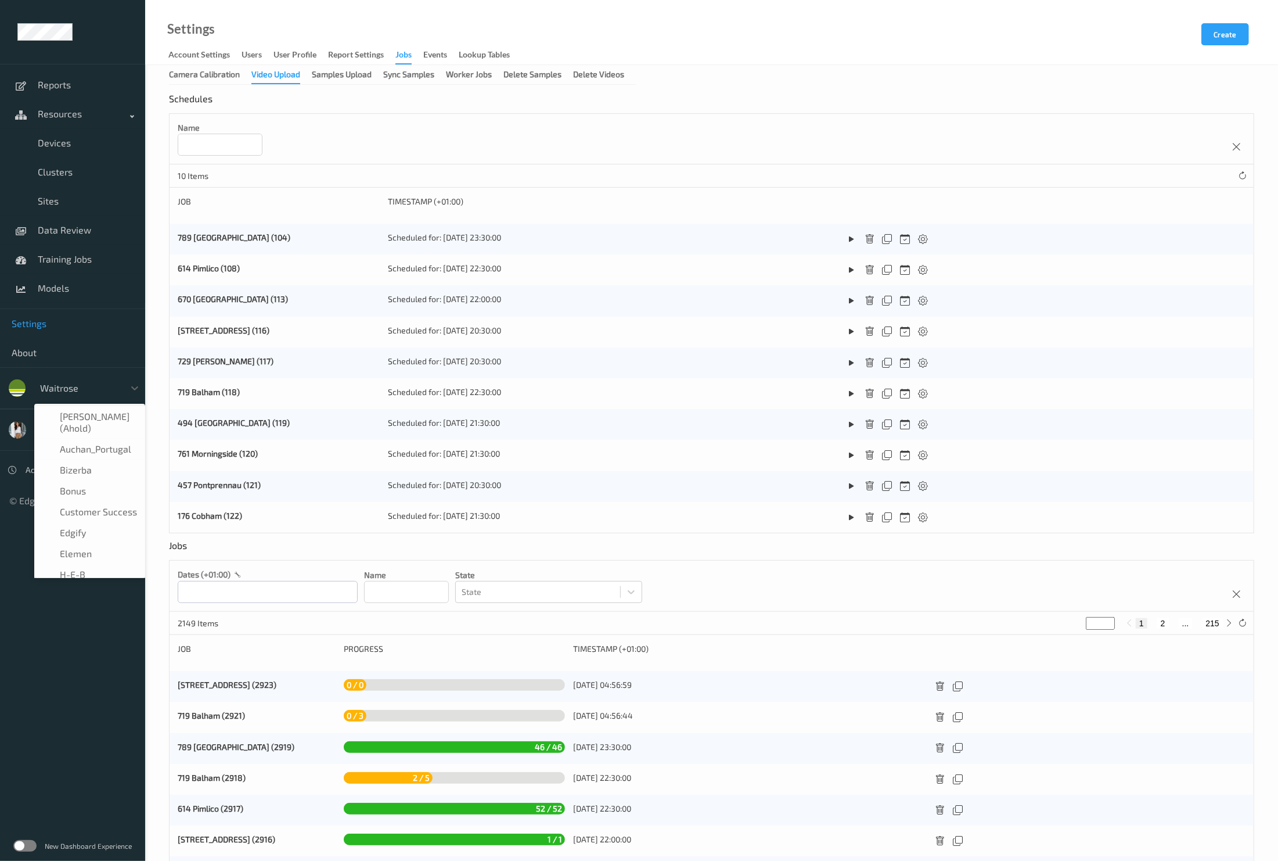
click at [74, 385] on div at bounding box center [79, 388] width 78 height 14
type input "ed"
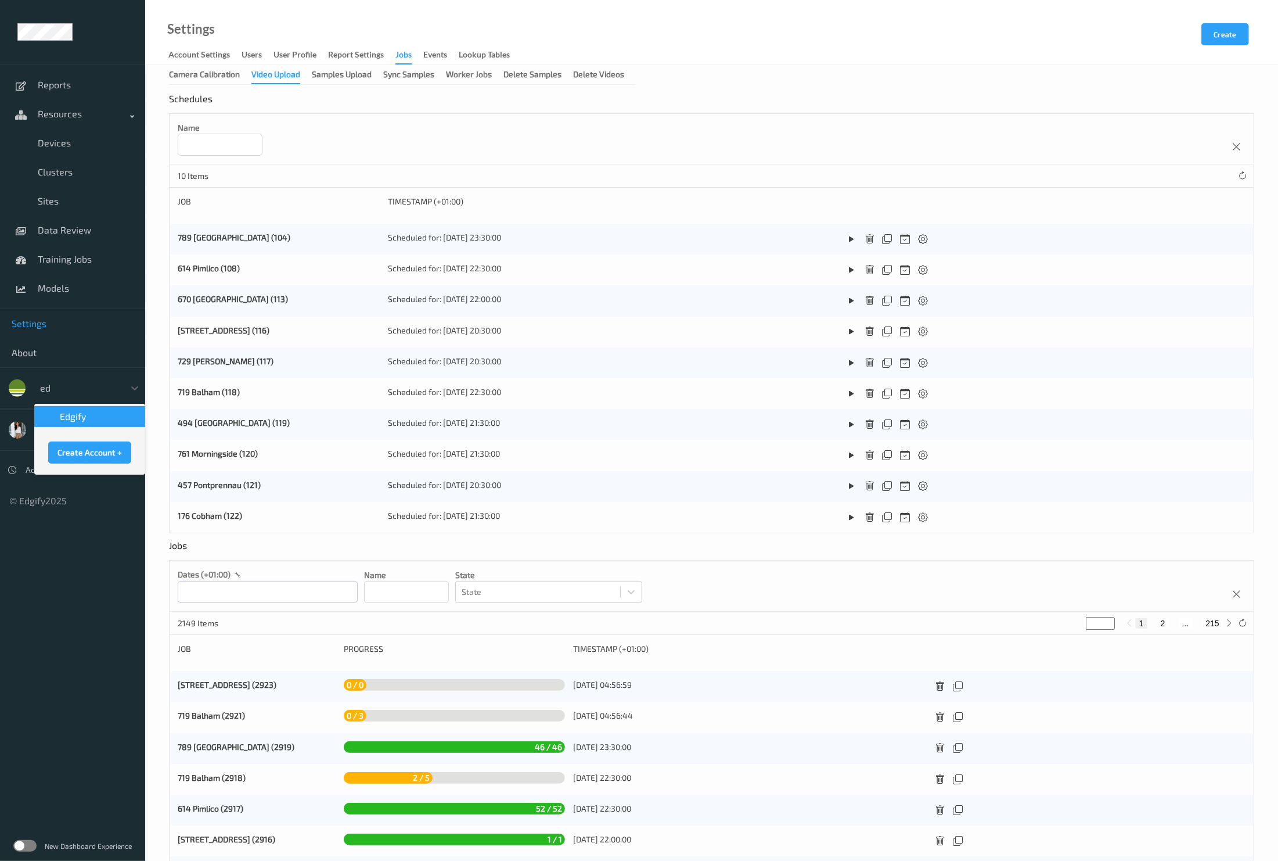
scroll to position [0, 0]
click at [105, 417] on div "edgify" at bounding box center [89, 417] width 97 height 12
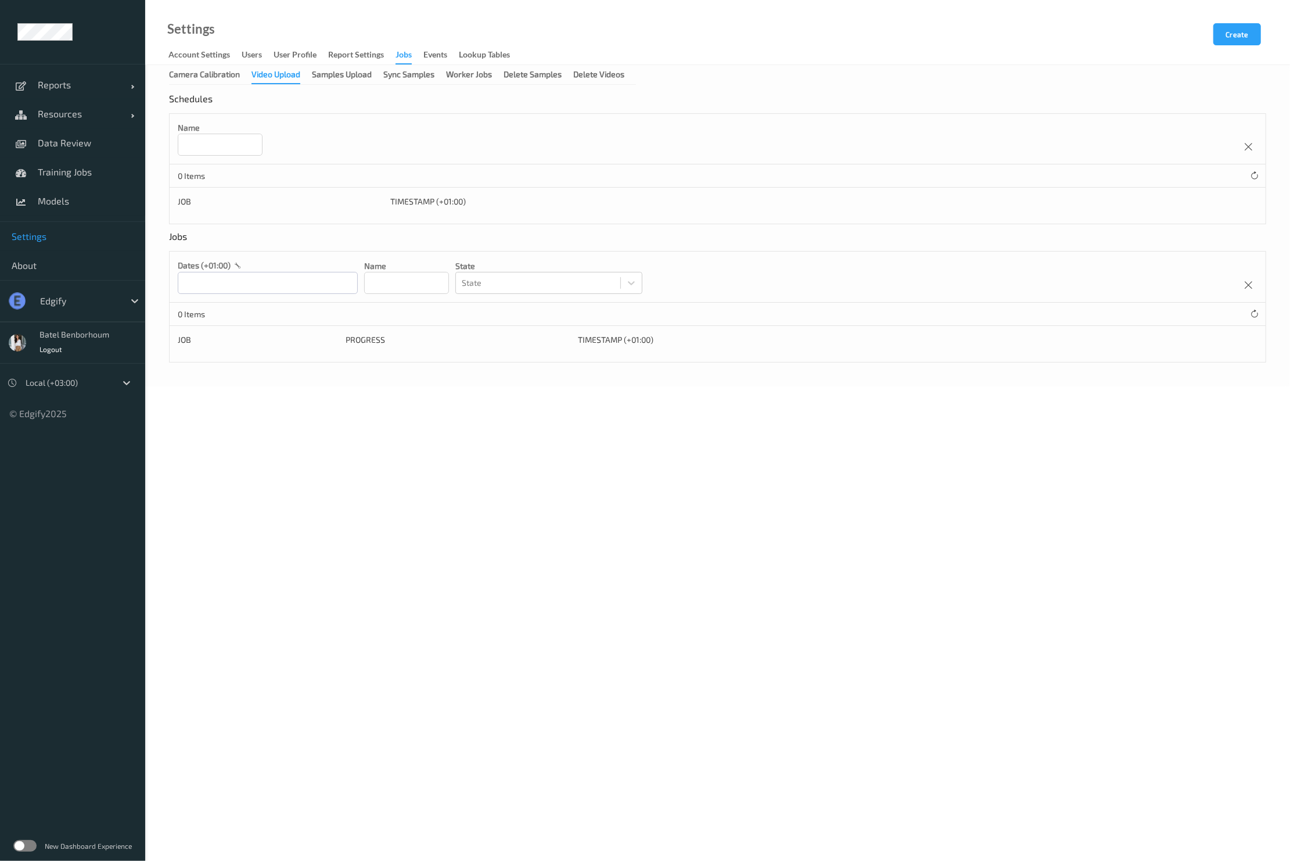
click at [282, 75] on div "Video Upload" at bounding box center [275, 77] width 49 height 16
click at [1220, 30] on button "Create" at bounding box center [1237, 34] width 48 height 22
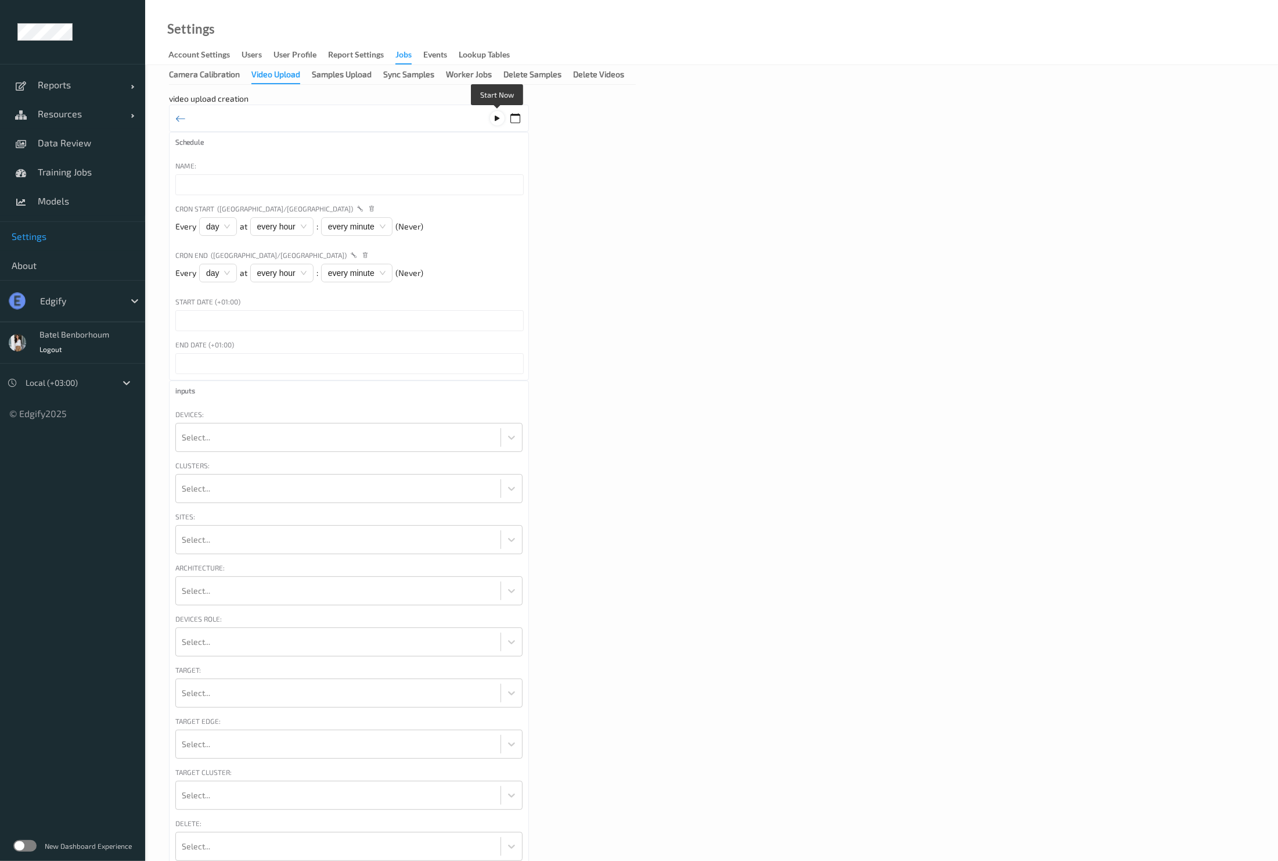
click at [496, 117] on icon at bounding box center [498, 118] width 10 height 10
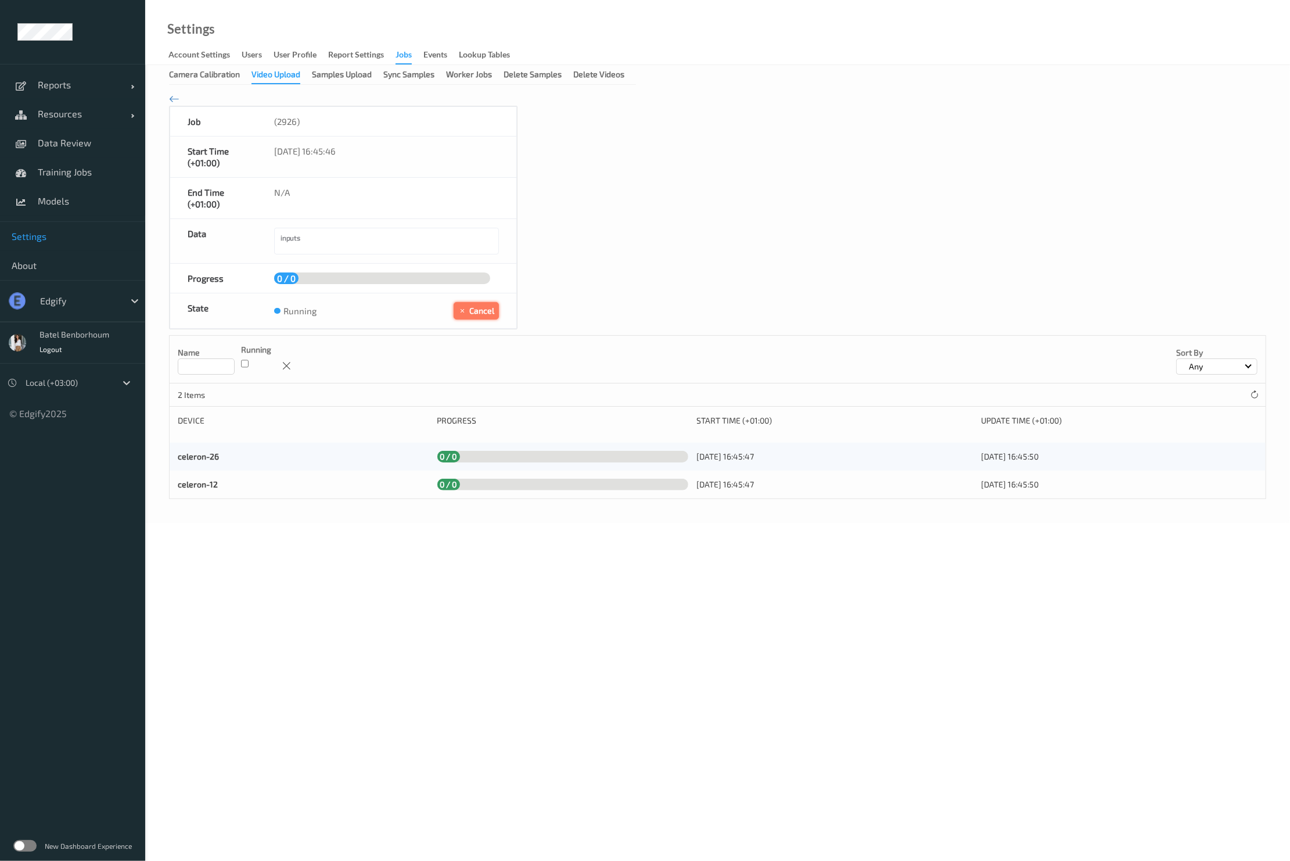
click at [477, 312] on button "Cancel" at bounding box center [476, 310] width 45 height 17
click at [335, 80] on div "Samples Upload" at bounding box center [342, 76] width 60 height 15
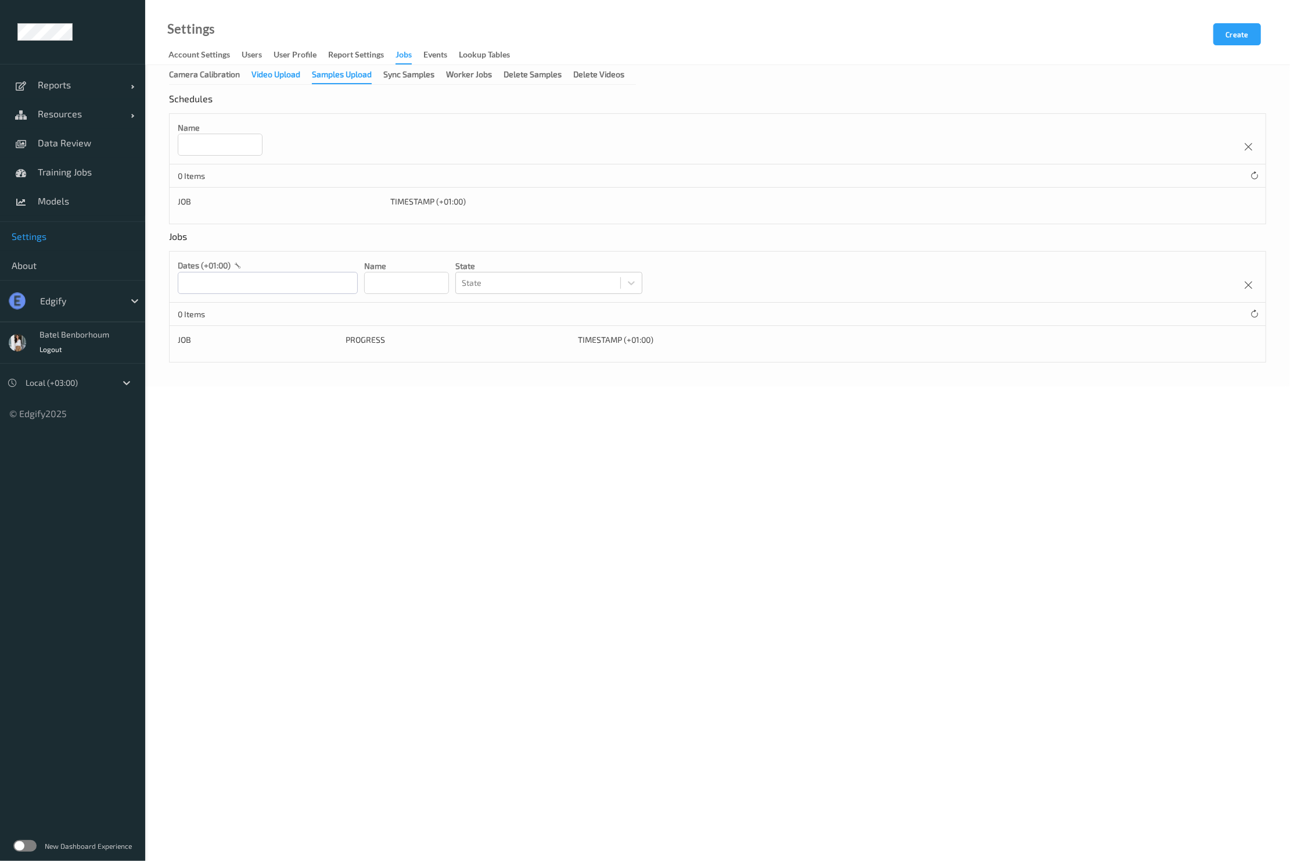
click at [275, 76] on div "Video Upload" at bounding box center [275, 76] width 49 height 15
click at [213, 71] on div "Camera Calibration" at bounding box center [204, 76] width 71 height 15
click at [261, 76] on div "Video Upload" at bounding box center [275, 76] width 49 height 15
click at [358, 76] on div "Samples Upload" at bounding box center [342, 76] width 60 height 15
click at [1256, 33] on button "Create" at bounding box center [1237, 34] width 48 height 22
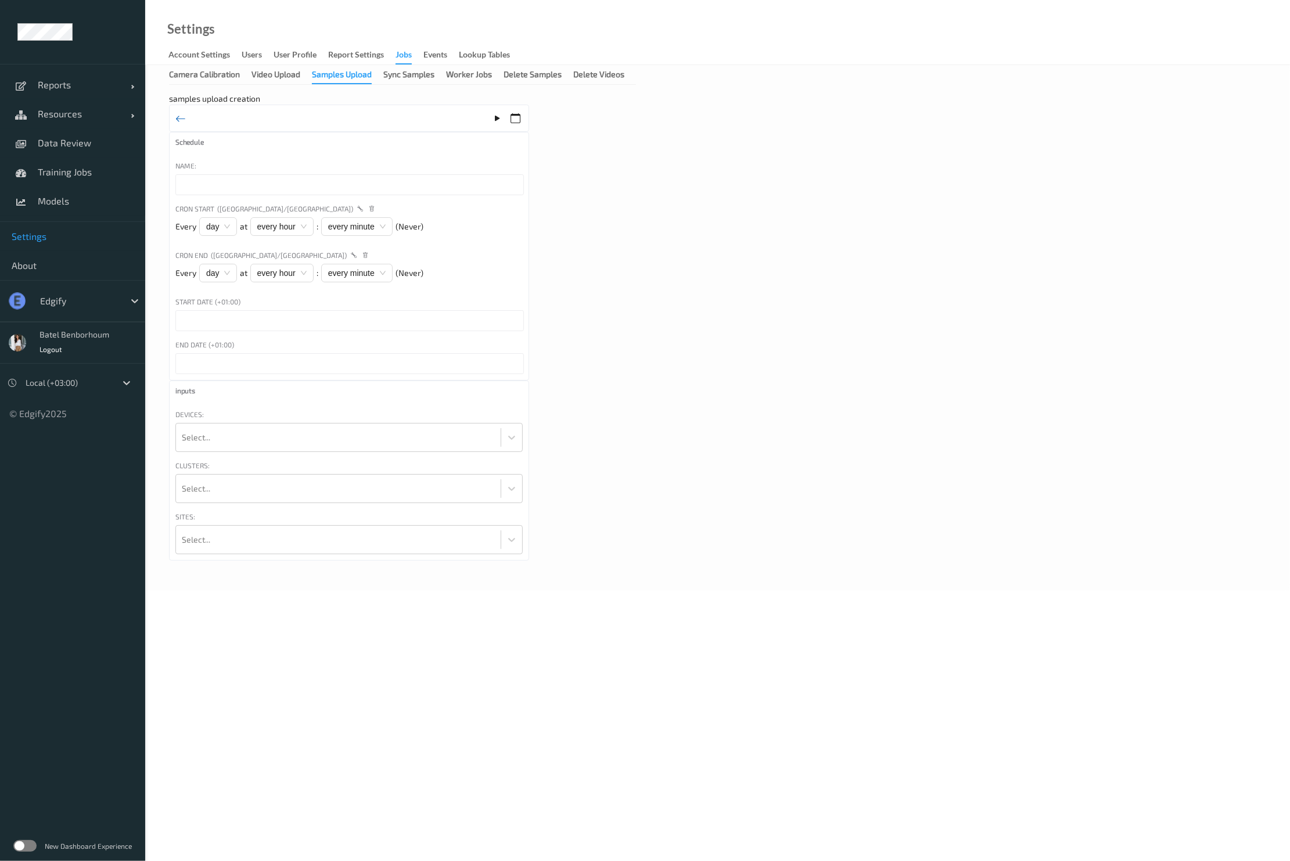
click at [183, 121] on icon at bounding box center [180, 118] width 10 height 13
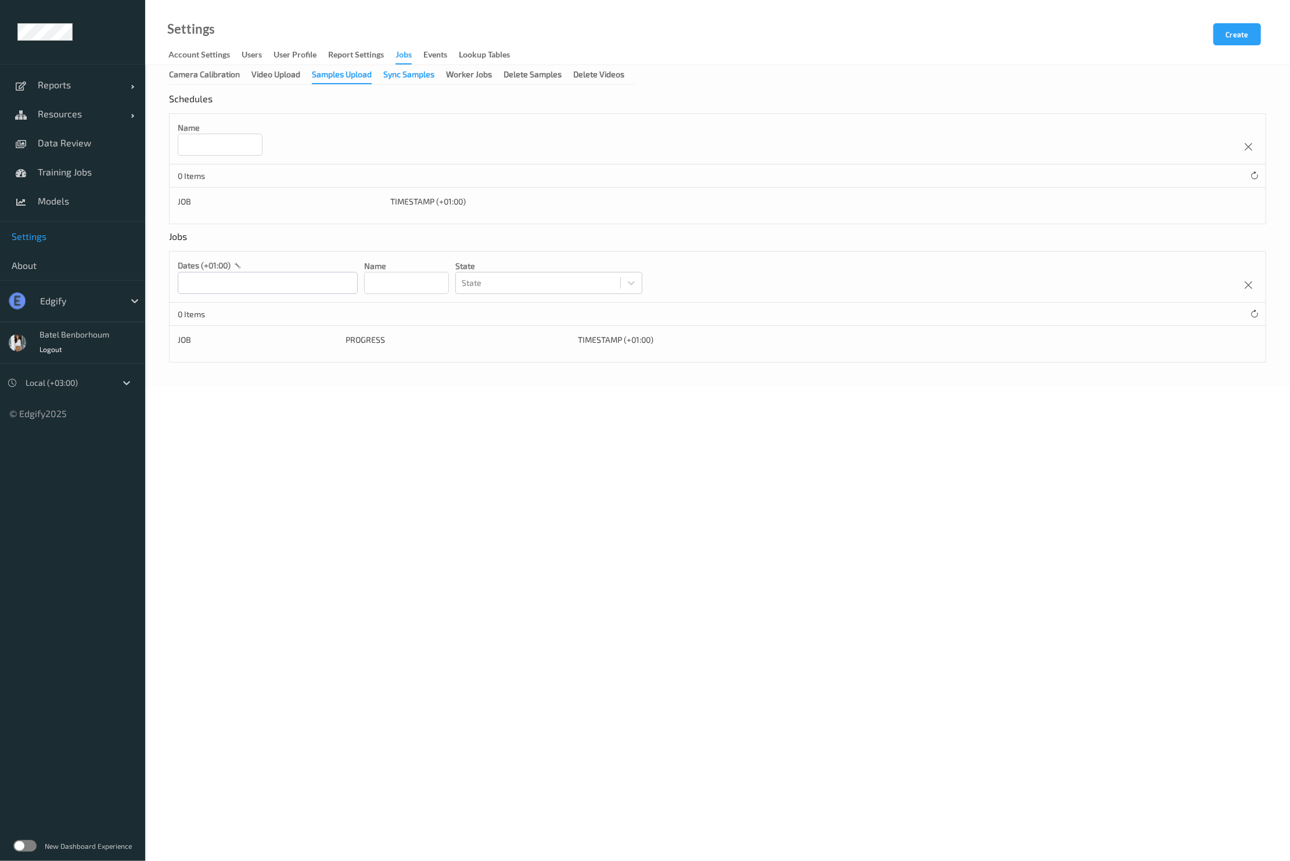
click at [415, 76] on div "Sync Samples" at bounding box center [408, 76] width 51 height 15
click at [477, 71] on div "Worker Jobs" at bounding box center [469, 76] width 46 height 15
click at [524, 71] on div "Delete Samples" at bounding box center [533, 76] width 58 height 15
click at [614, 79] on div "Delete Videos" at bounding box center [598, 76] width 51 height 15
click at [347, 73] on div "Samples Upload" at bounding box center [342, 76] width 60 height 15
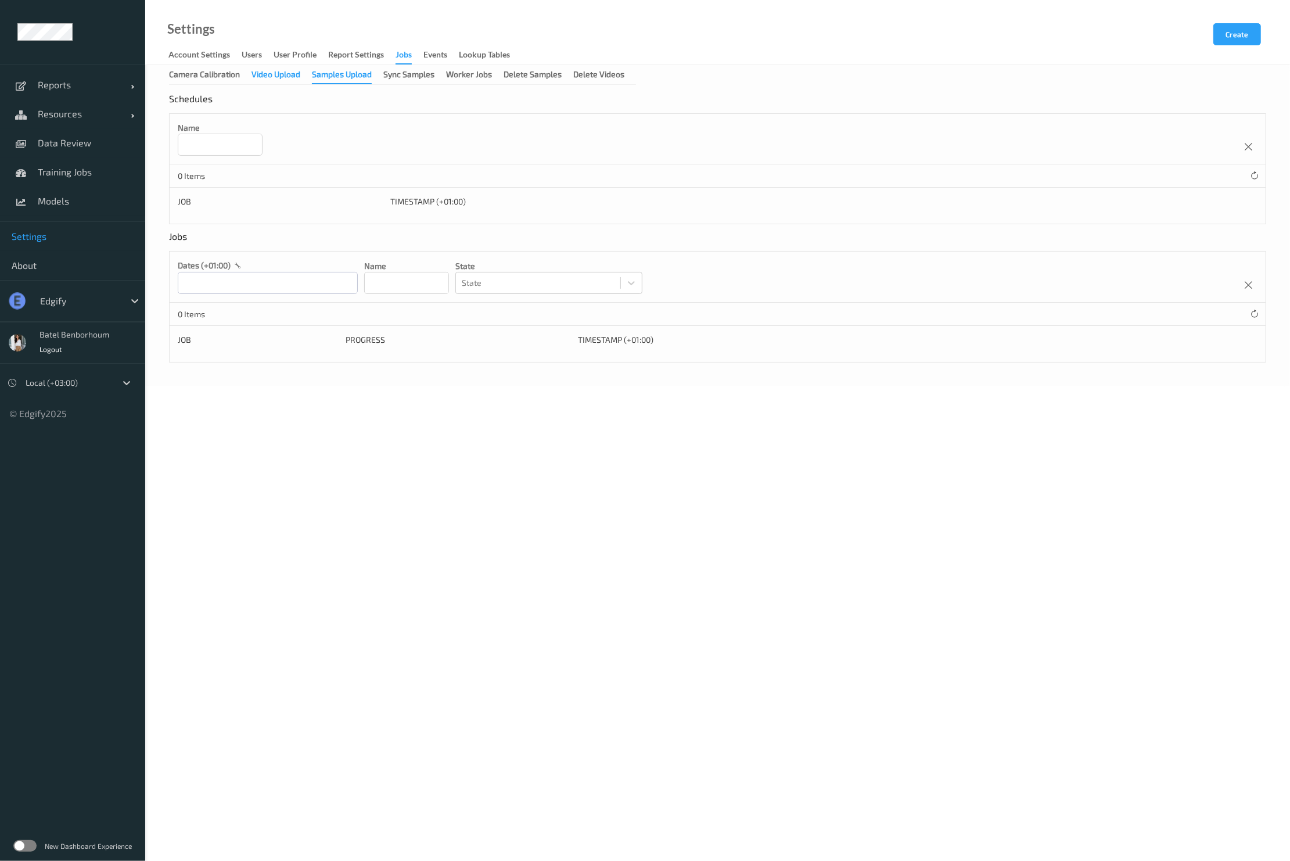
click at [296, 71] on div "Video Upload" at bounding box center [275, 76] width 49 height 15
click at [211, 75] on div "Camera Calibration" at bounding box center [204, 76] width 71 height 15
